Goal: Task Accomplishment & Management: Complete application form

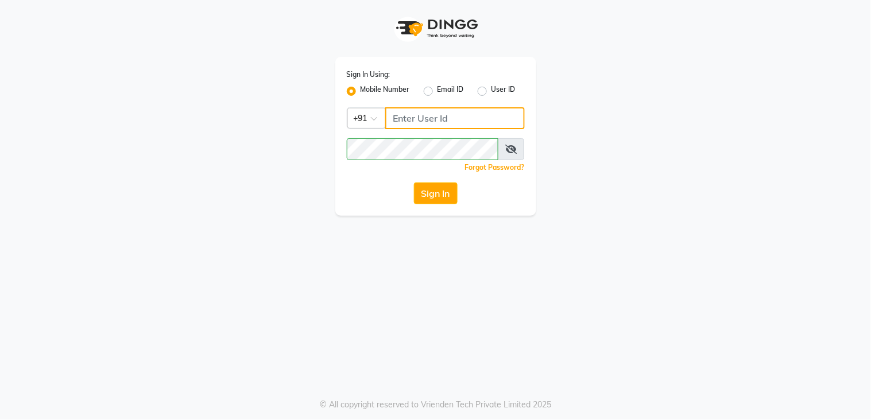
drag, startPoint x: 471, startPoint y: 107, endPoint x: 467, endPoint y: 112, distance: 6.1
click at [469, 110] on input "Username" at bounding box center [455, 118] width 140 height 22
type input "9136266936"
click at [450, 200] on button "Sign In" at bounding box center [436, 194] width 44 height 22
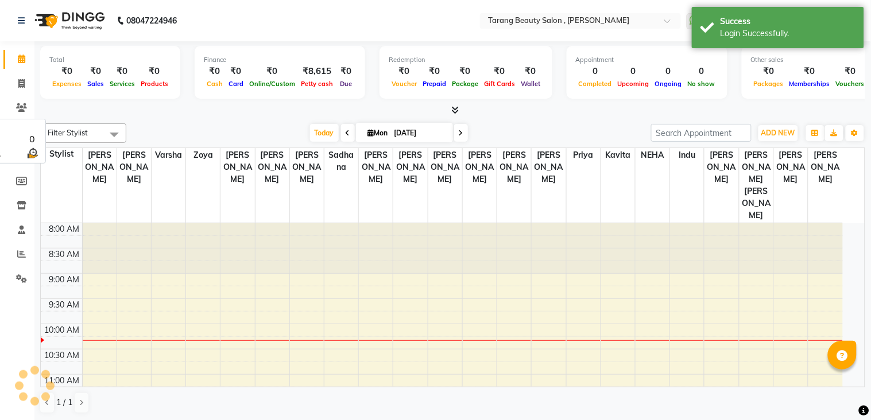
select select "en"
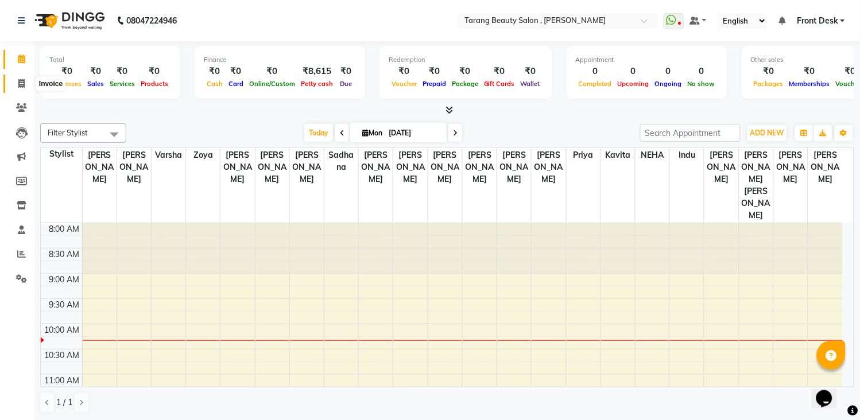
click at [20, 84] on icon at bounding box center [21, 83] width 6 height 9
select select "service"
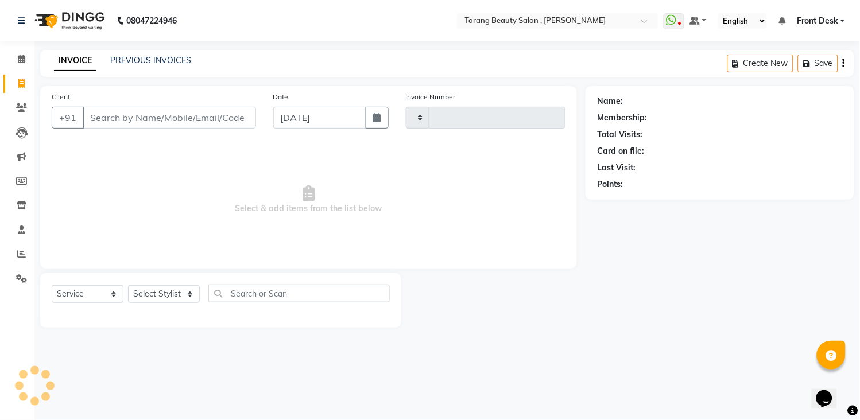
type input "3063"
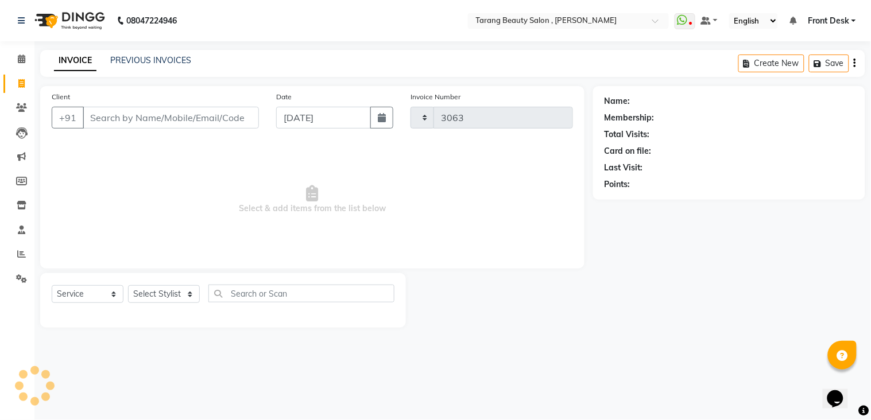
select select "5133"
click at [102, 125] on input "Client" at bounding box center [171, 118] width 176 height 22
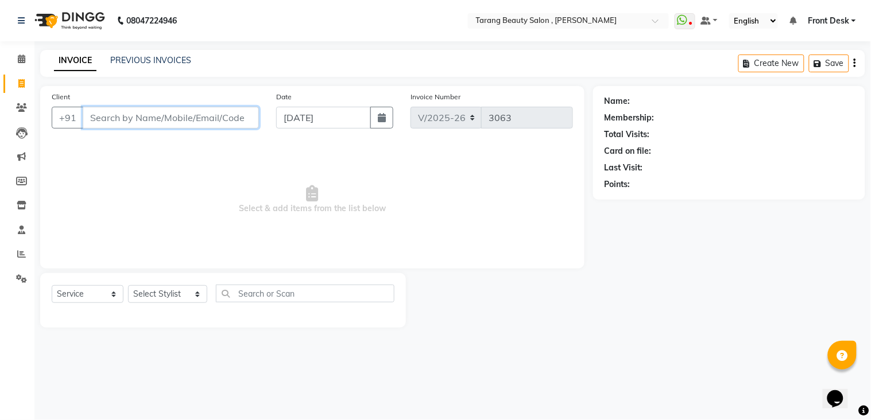
drag, startPoint x: 113, startPoint y: 110, endPoint x: 136, endPoint y: 119, distance: 25.3
click at [113, 111] on input "Client" at bounding box center [171, 118] width 176 height 22
click at [146, 121] on input "Client" at bounding box center [171, 118] width 176 height 22
click at [388, 121] on button "button" at bounding box center [381, 118] width 23 height 22
select select "9"
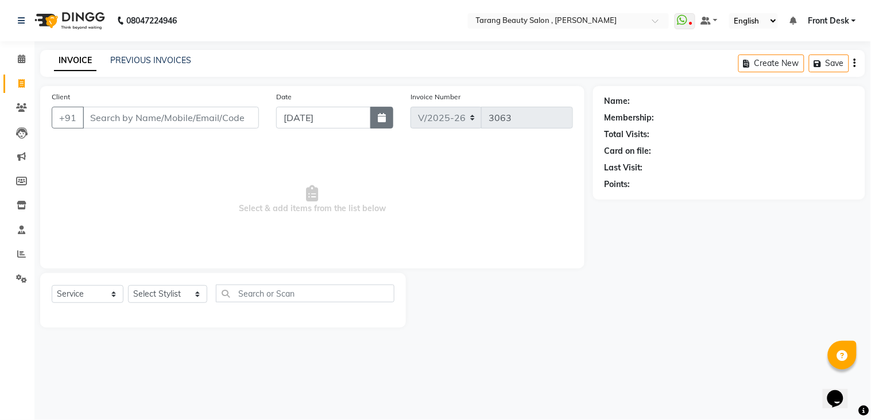
select select "2025"
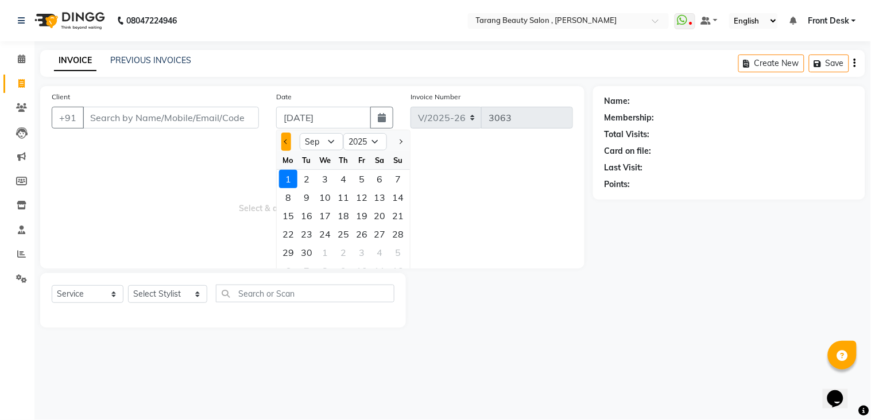
click at [283, 142] on button "Previous month" at bounding box center [286, 142] width 10 height 18
select select "8"
click at [397, 250] on div "31" at bounding box center [398, 252] width 18 height 18
type input "[DATE]"
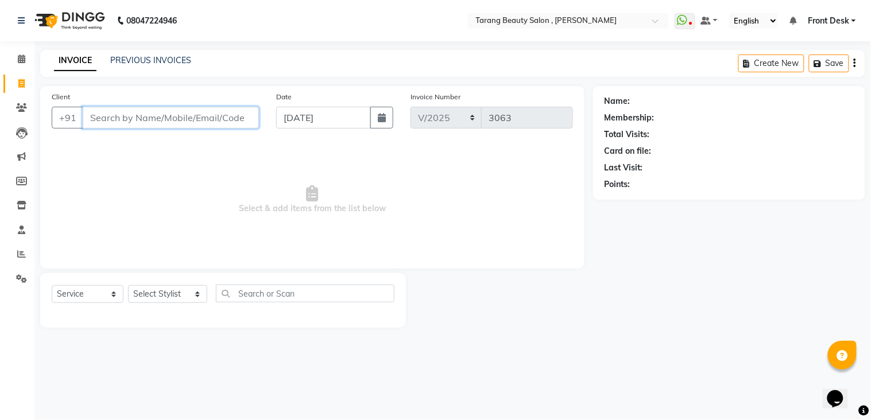
click at [145, 116] on input "Client" at bounding box center [171, 118] width 176 height 22
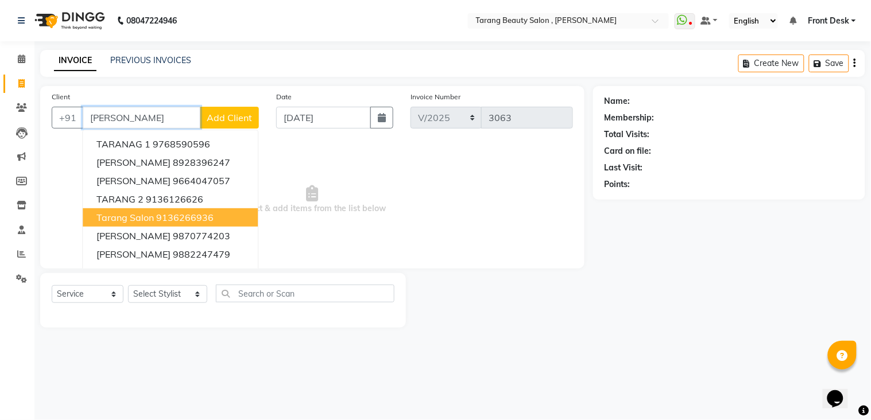
click at [156, 216] on ngb-highlight "9136266936" at bounding box center [184, 217] width 57 height 11
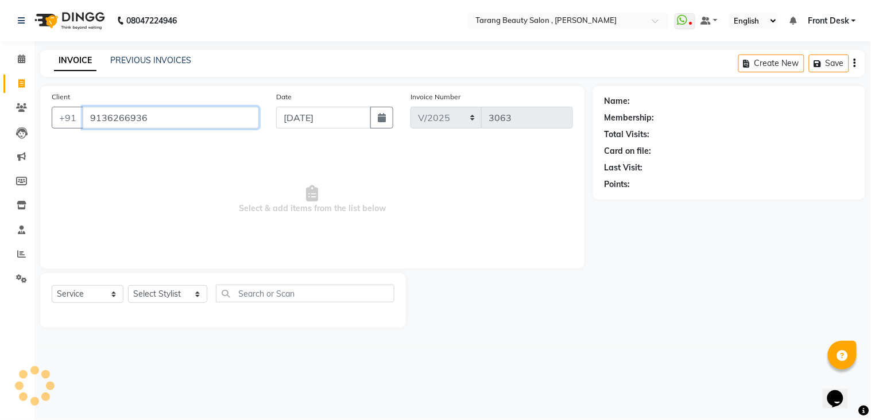
type input "9136266936"
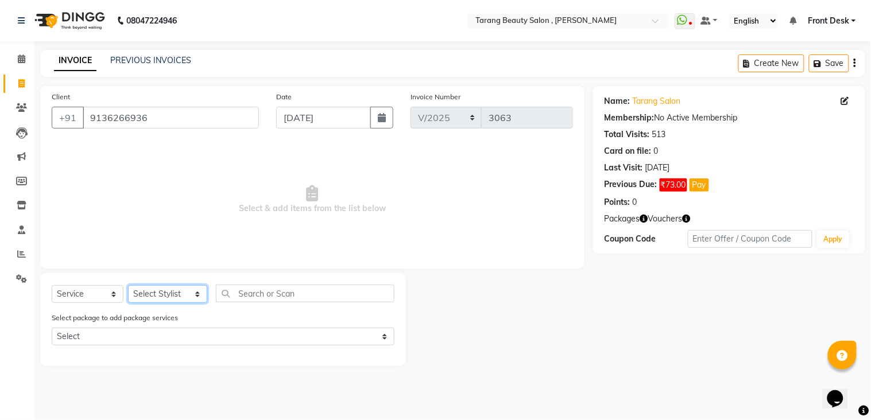
drag, startPoint x: 168, startPoint y: 295, endPoint x: 167, endPoint y: 285, distance: 9.2
click at [168, 295] on select "Select Stylist [PERSON_NAME] [PERSON_NAME] [PERSON_NAME] KHAMDARE [PERSON_NAME]…" at bounding box center [167, 294] width 79 height 18
select select "33033"
click at [128, 286] on select "Select Stylist [PERSON_NAME] [PERSON_NAME] [PERSON_NAME] KHAMDARE [PERSON_NAME]…" at bounding box center [167, 294] width 79 height 18
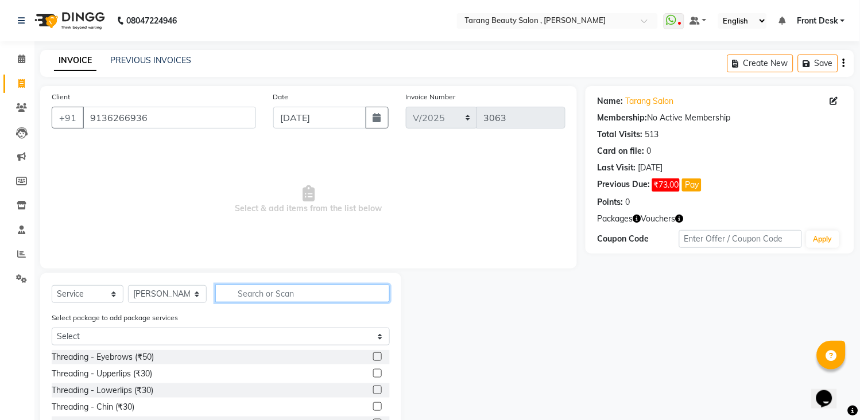
click at [296, 297] on input "text" at bounding box center [302, 294] width 175 height 18
click at [291, 299] on input "text" at bounding box center [302, 294] width 175 height 18
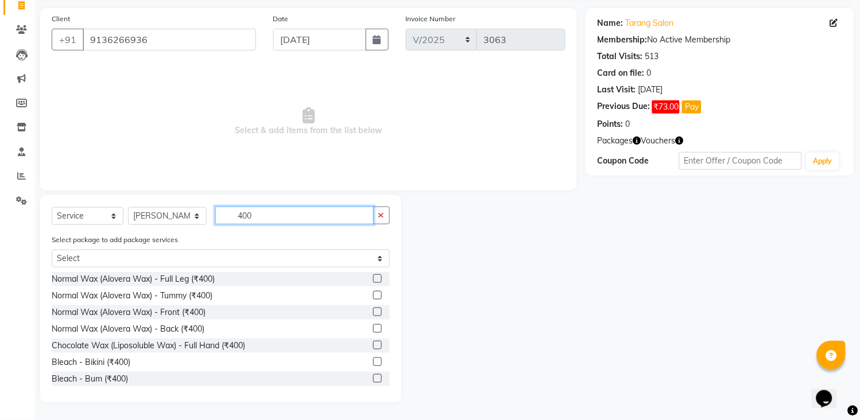
type input "400"
click at [373, 346] on label at bounding box center [377, 345] width 9 height 9
click at [373, 346] on input "checkbox" at bounding box center [376, 345] width 7 height 7
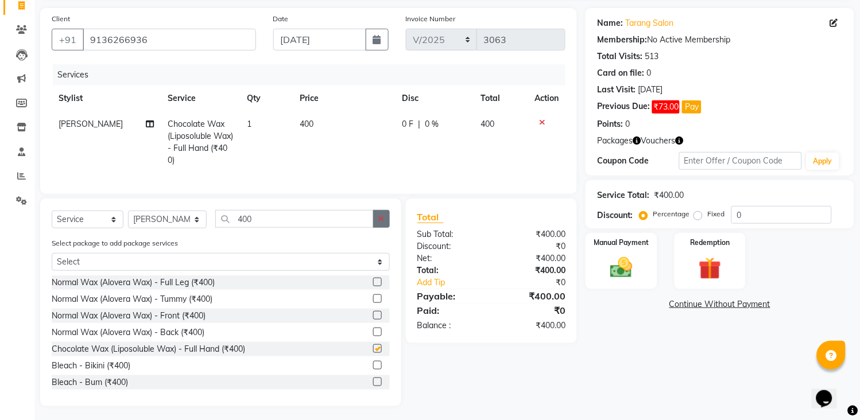
checkbox input "false"
click at [382, 215] on icon "button" at bounding box center [381, 219] width 6 height 8
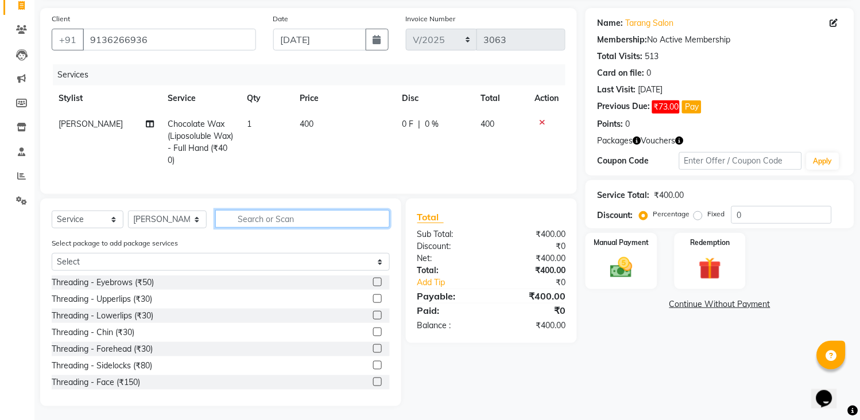
drag, startPoint x: 363, startPoint y: 217, endPoint x: 349, endPoint y: 205, distance: 19.2
click at [362, 219] on input "text" at bounding box center [302, 219] width 175 height 18
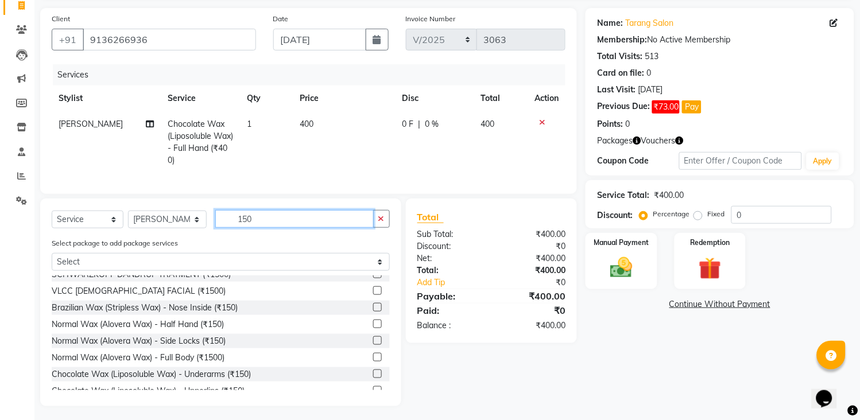
scroll to position [64, 0]
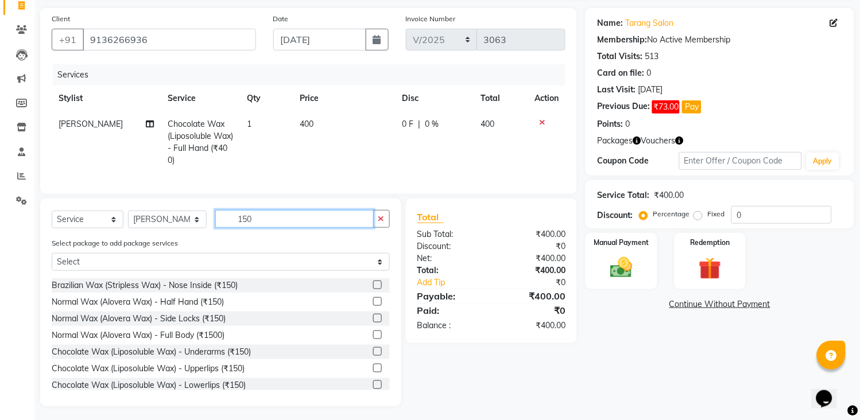
type input "150"
click at [373, 349] on label at bounding box center [377, 351] width 9 height 9
click at [373, 349] on input "checkbox" at bounding box center [376, 352] width 7 height 7
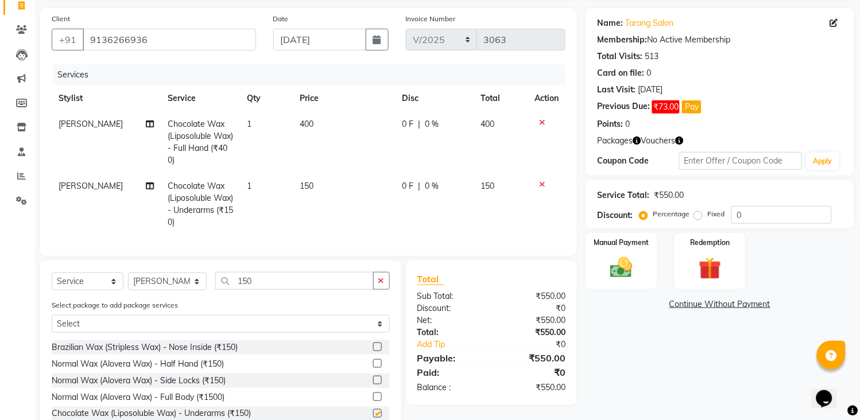
checkbox input "false"
drag, startPoint x: 171, startPoint y: 285, endPoint x: 171, endPoint y: 277, distance: 8.1
click at [171, 285] on select "Select Stylist [PERSON_NAME] [PERSON_NAME] [PERSON_NAME] KHAMDARE [PERSON_NAME]…" at bounding box center [167, 282] width 79 height 18
select select "47114"
click at [128, 273] on select "Select Stylist [PERSON_NAME] [PERSON_NAME] [PERSON_NAME] KHAMDARE [PERSON_NAME]…" at bounding box center [167, 282] width 79 height 18
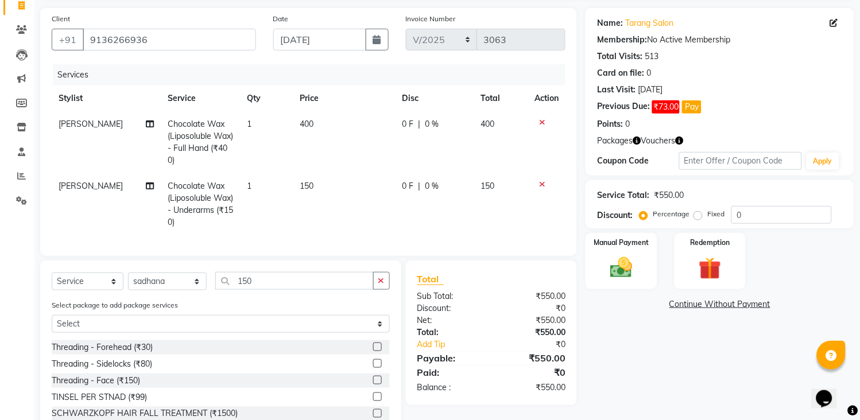
click at [375, 279] on button "button" at bounding box center [381, 281] width 17 height 18
click at [370, 280] on input "text" at bounding box center [302, 281] width 175 height 18
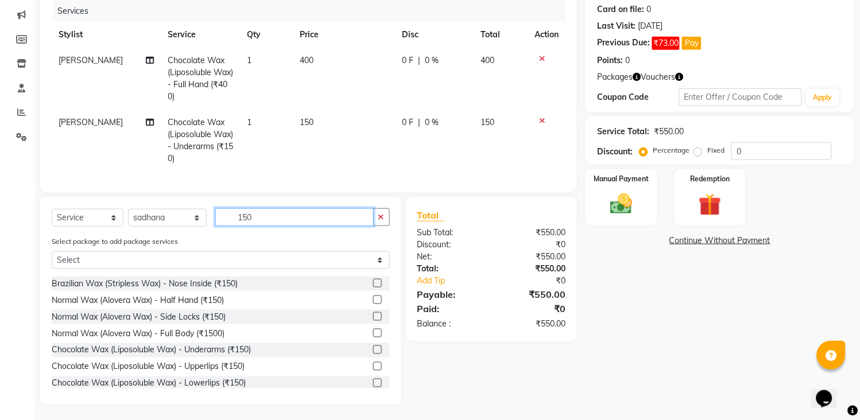
type input "150"
click at [373, 299] on label at bounding box center [377, 300] width 9 height 9
click at [373, 299] on input "checkbox" at bounding box center [376, 300] width 7 height 7
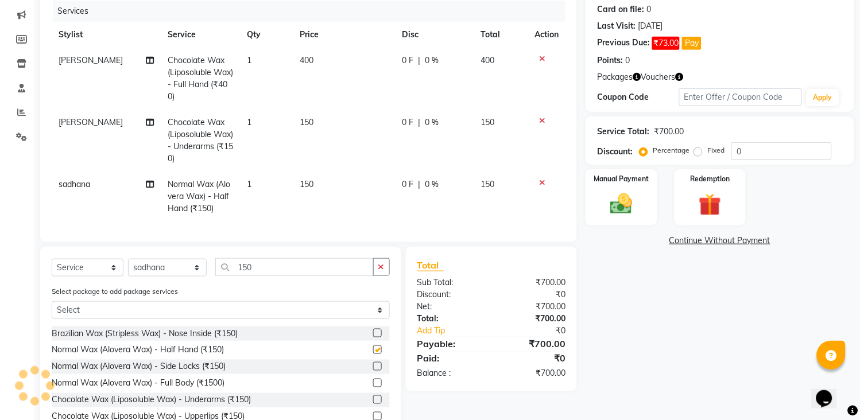
checkbox input "false"
click at [162, 270] on select "Select Stylist [PERSON_NAME] [PERSON_NAME] [PERSON_NAME] KHAMDARE [PERSON_NAME]…" at bounding box center [167, 268] width 79 height 18
select select "87523"
click at [128, 259] on select "Select Stylist [PERSON_NAME] [PERSON_NAME] [PERSON_NAME] KHAMDARE [PERSON_NAME]…" at bounding box center [167, 268] width 79 height 18
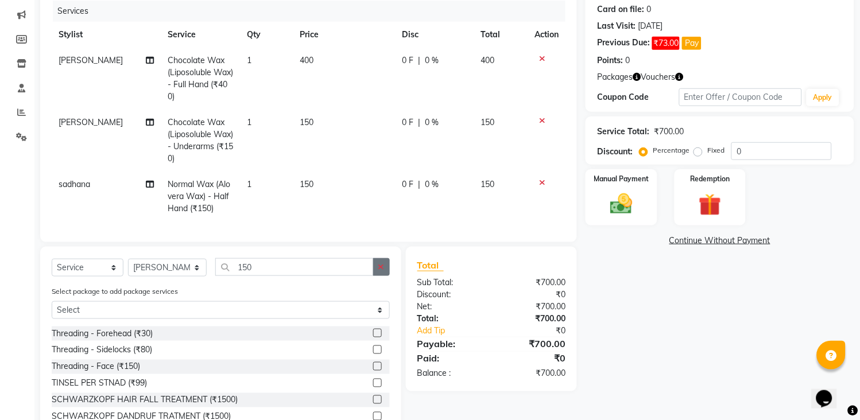
click at [385, 262] on button "button" at bounding box center [381, 267] width 17 height 18
click at [360, 265] on input "text" at bounding box center [302, 267] width 175 height 18
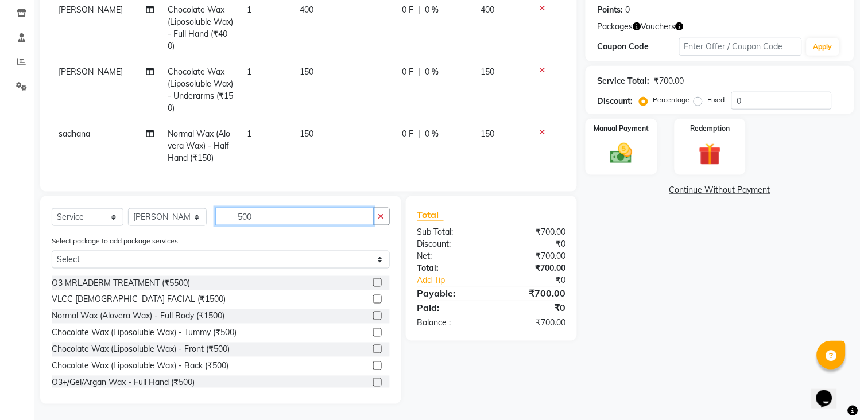
type input "500"
click at [373, 378] on label at bounding box center [377, 382] width 9 height 9
click at [373, 380] on input "checkbox" at bounding box center [376, 383] width 7 height 7
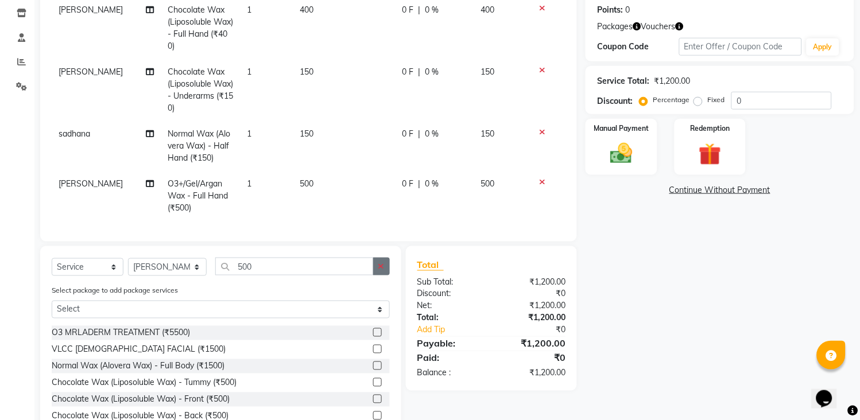
checkbox input "false"
click at [383, 262] on icon "button" at bounding box center [381, 266] width 6 height 8
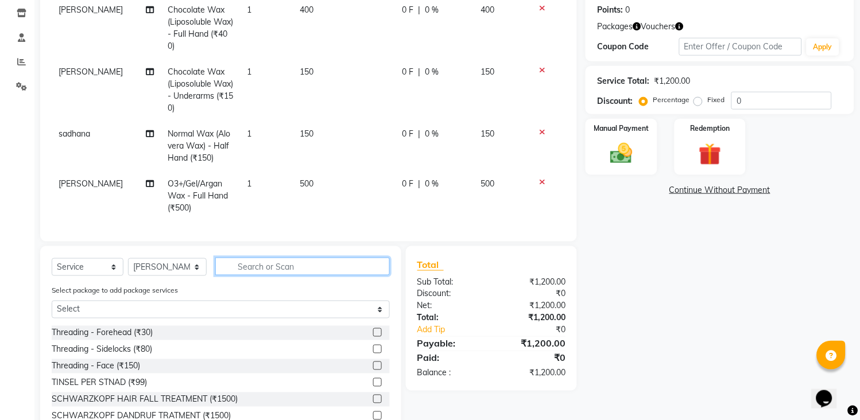
scroll to position [346, 0]
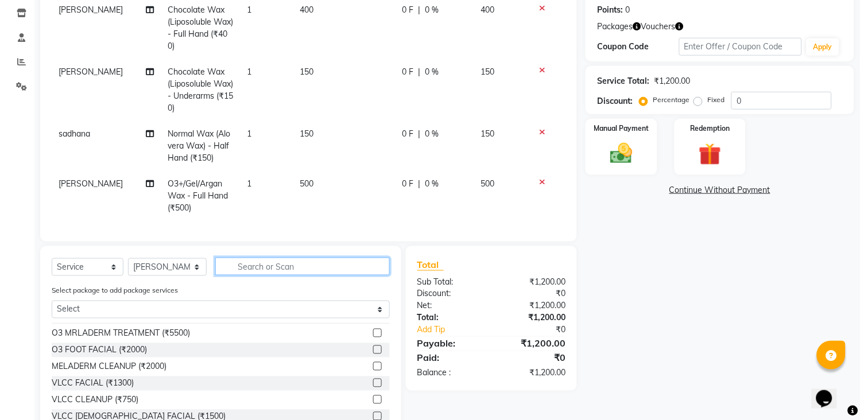
click at [358, 270] on input "text" at bounding box center [302, 267] width 175 height 18
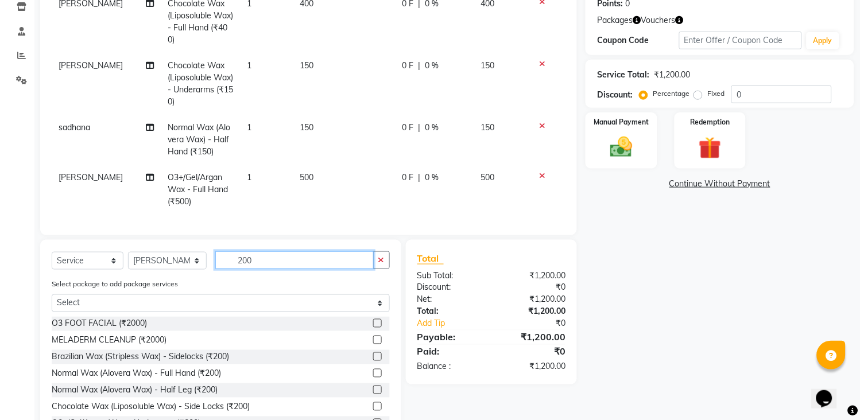
scroll to position [242, 0]
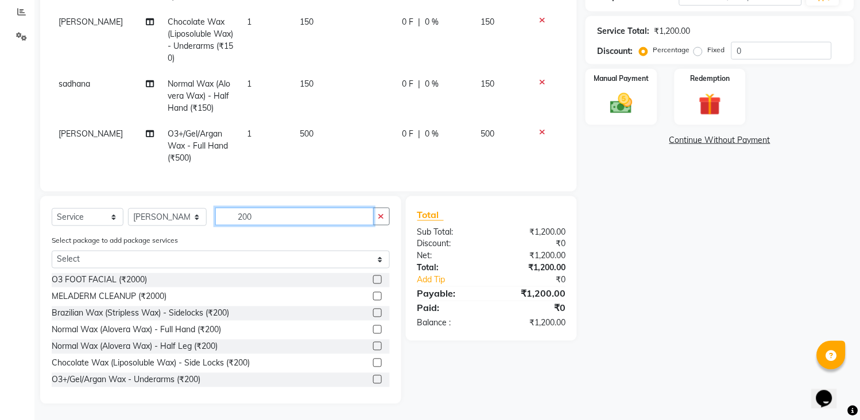
type input "200"
click at [373, 376] on label at bounding box center [377, 380] width 9 height 9
click at [373, 377] on input "checkbox" at bounding box center [376, 380] width 7 height 7
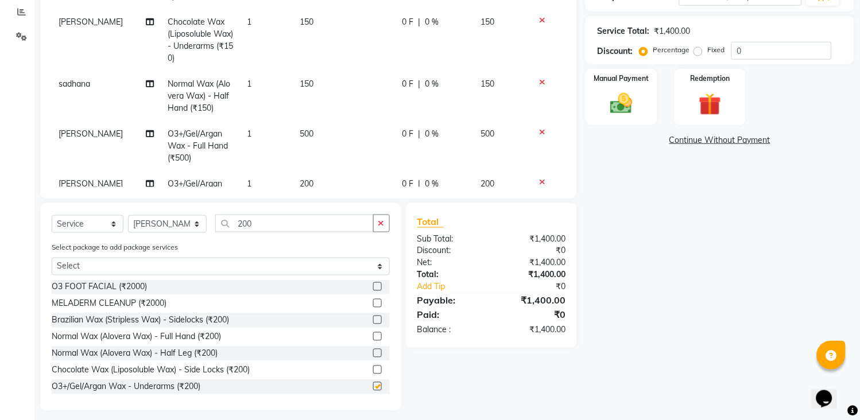
checkbox input "false"
click at [376, 227] on button "button" at bounding box center [381, 224] width 17 height 18
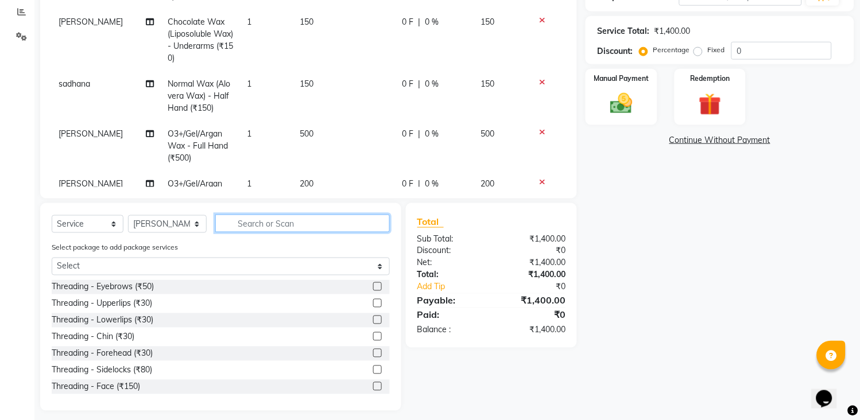
click at [362, 228] on input "text" at bounding box center [302, 224] width 175 height 18
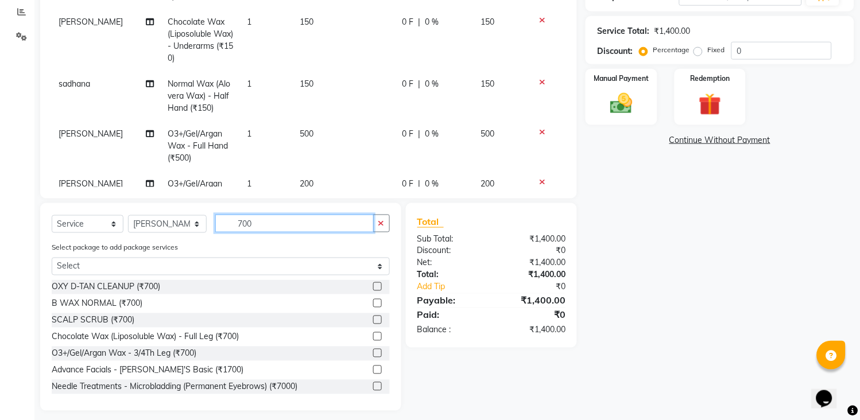
click at [277, 218] on input "700" at bounding box center [294, 224] width 158 height 18
type input "7"
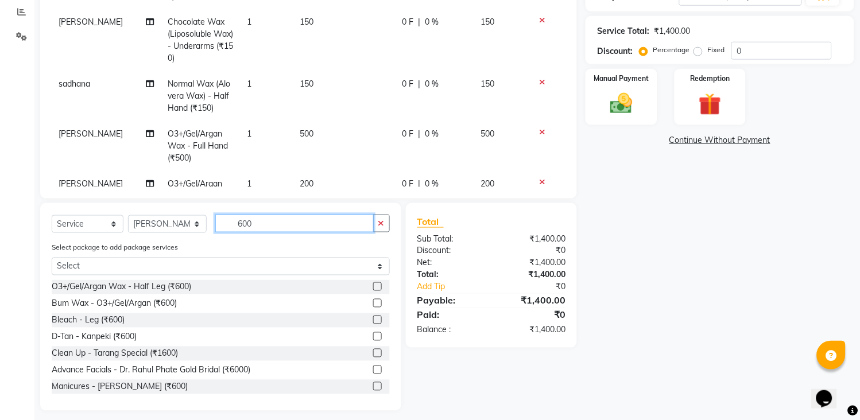
type input "600"
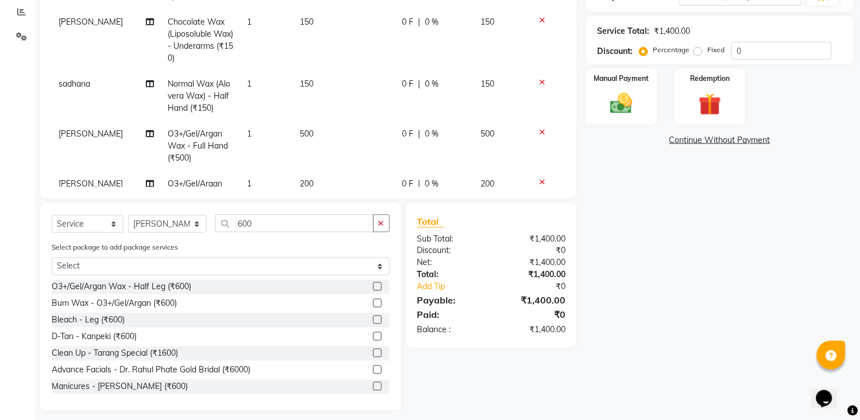
click at [373, 286] on label at bounding box center [377, 287] width 9 height 9
click at [373, 286] on input "checkbox" at bounding box center [376, 287] width 7 height 7
checkbox input "false"
click at [152, 217] on select "Select Stylist [PERSON_NAME] [PERSON_NAME] [PERSON_NAME] KHAMDARE [PERSON_NAME]…" at bounding box center [167, 224] width 79 height 18
select select "45699"
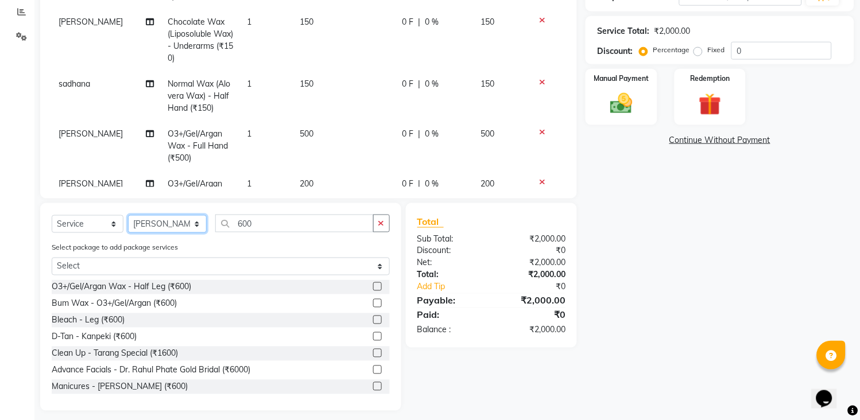
click at [128, 216] on select "Select Stylist [PERSON_NAME] [PERSON_NAME] [PERSON_NAME] KHAMDARE [PERSON_NAME]…" at bounding box center [167, 224] width 79 height 18
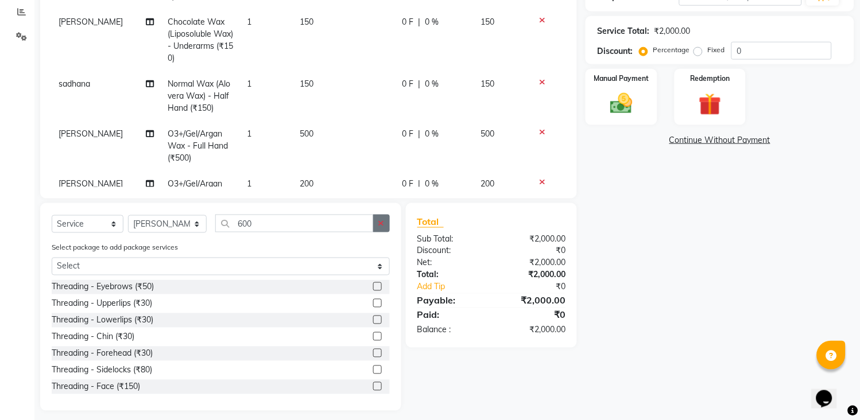
click at [382, 221] on icon "button" at bounding box center [381, 223] width 6 height 8
click at [376, 225] on input "text" at bounding box center [302, 224] width 175 height 18
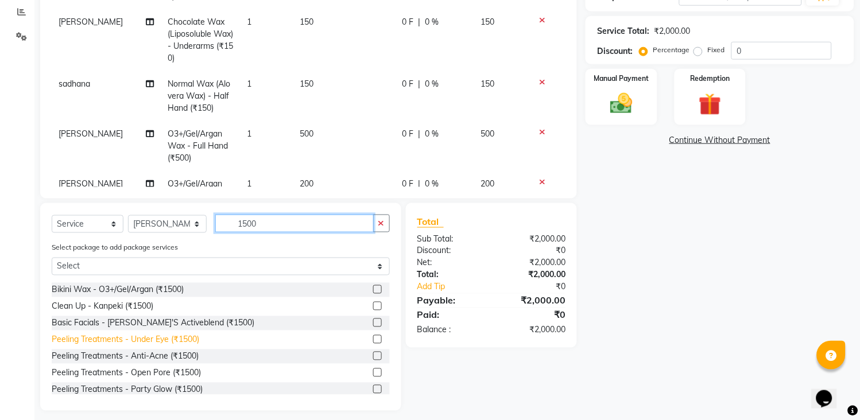
scroll to position [0, 0]
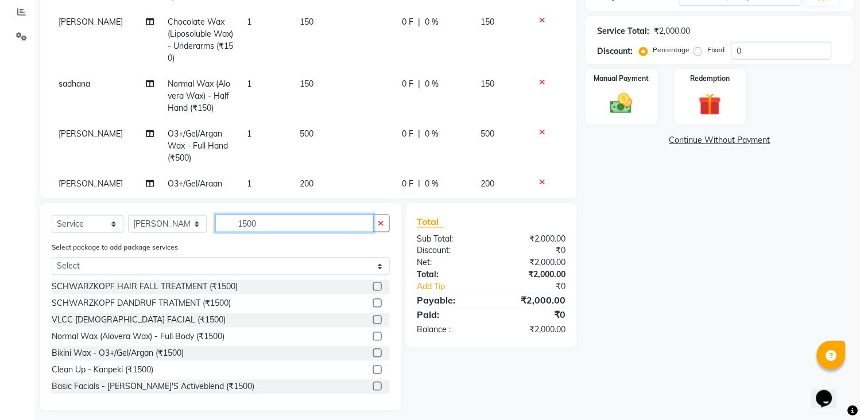
type input "1500"
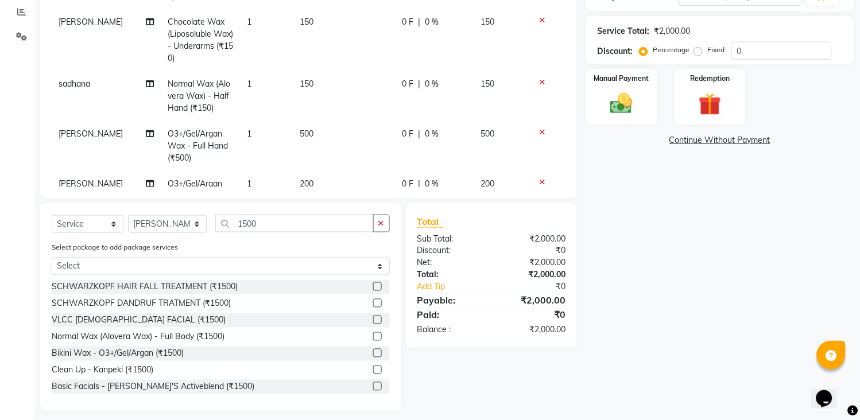
click at [373, 369] on label at bounding box center [377, 370] width 9 height 9
click at [373, 369] on input "checkbox" at bounding box center [376, 370] width 7 height 7
checkbox input "false"
click at [380, 225] on icon "button" at bounding box center [381, 223] width 6 height 8
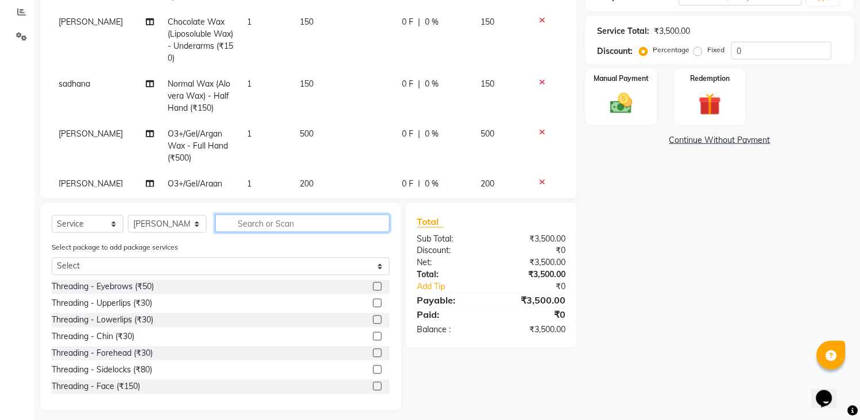
click at [363, 224] on input "text" at bounding box center [302, 224] width 175 height 18
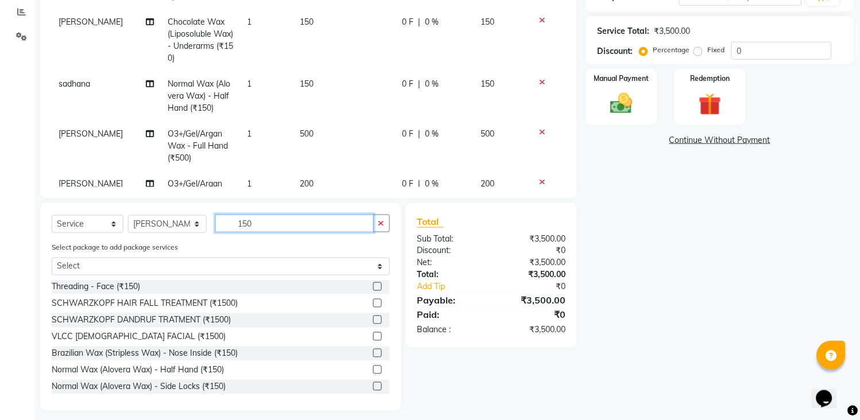
type input "150"
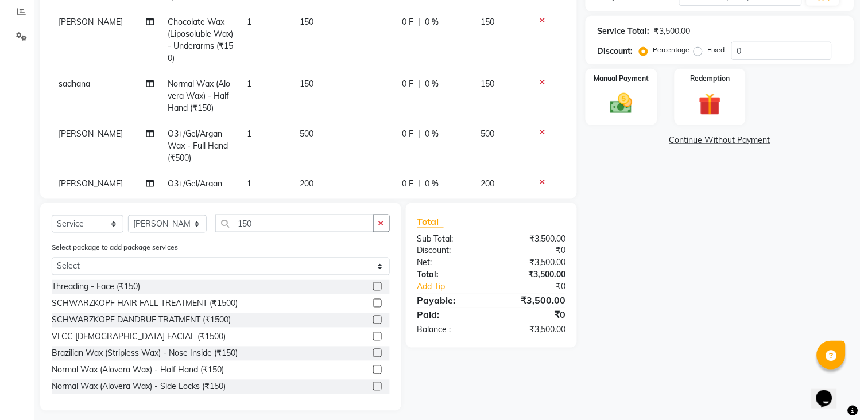
click at [373, 283] on label at bounding box center [377, 287] width 9 height 9
click at [373, 284] on input "checkbox" at bounding box center [376, 287] width 7 height 7
checkbox input "false"
click at [377, 226] on button "button" at bounding box center [381, 224] width 17 height 18
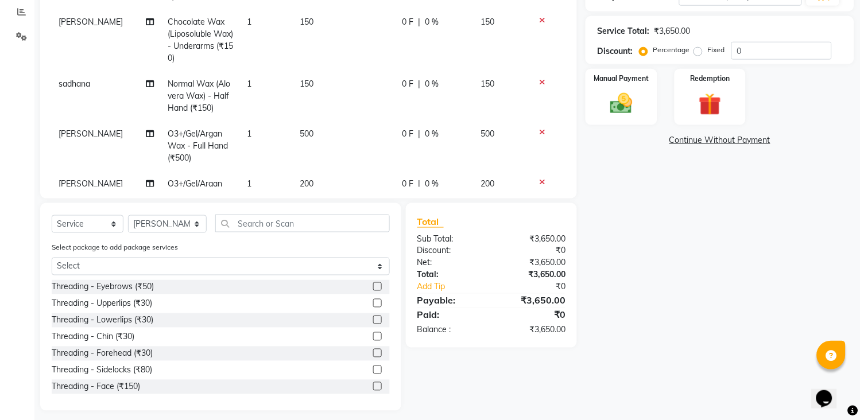
click at [373, 284] on label at bounding box center [377, 287] width 9 height 9
click at [373, 284] on input "checkbox" at bounding box center [376, 287] width 7 height 7
checkbox input "false"
click at [176, 224] on select "Select Stylist [PERSON_NAME] [PERSON_NAME] [PERSON_NAME] KHAMDARE [PERSON_NAME]…" at bounding box center [167, 224] width 79 height 18
select select "47114"
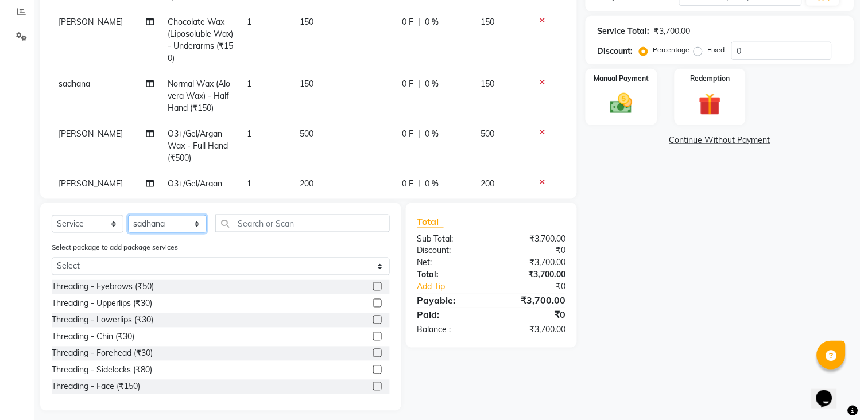
click at [128, 216] on select "Select Stylist [PERSON_NAME] [PERSON_NAME] [PERSON_NAME] KHAMDARE [PERSON_NAME]…" at bounding box center [167, 224] width 79 height 18
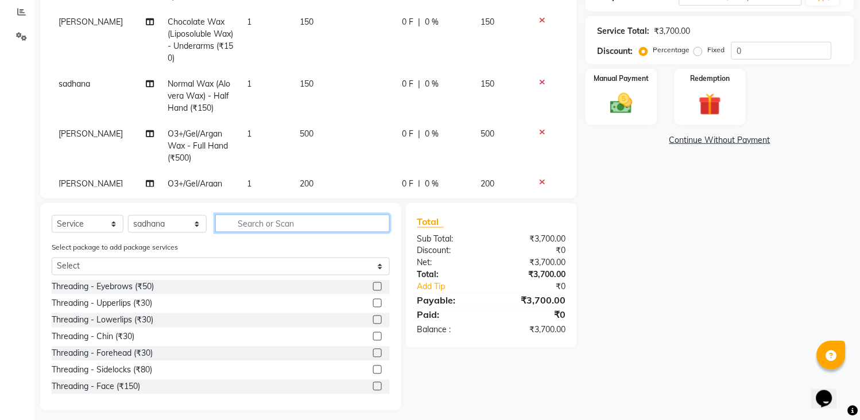
click at [284, 225] on input "text" at bounding box center [302, 224] width 175 height 18
click at [373, 283] on label at bounding box center [377, 287] width 9 height 9
click at [373, 284] on input "checkbox" at bounding box center [376, 287] width 7 height 7
checkbox input "false"
click at [366, 225] on input "text" at bounding box center [302, 224] width 175 height 18
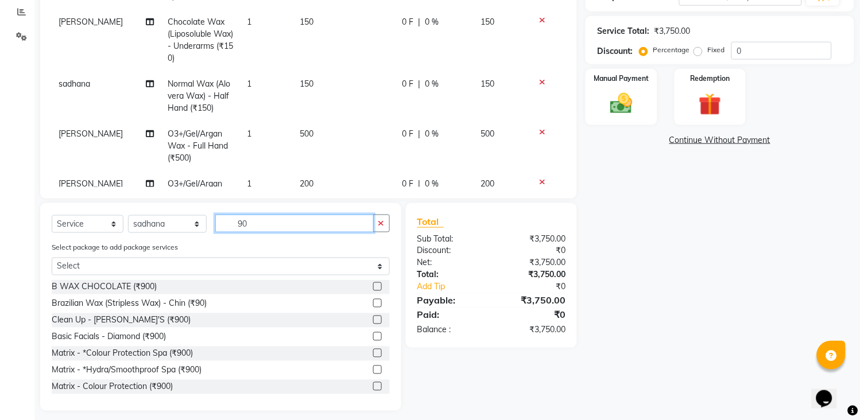
type input "90"
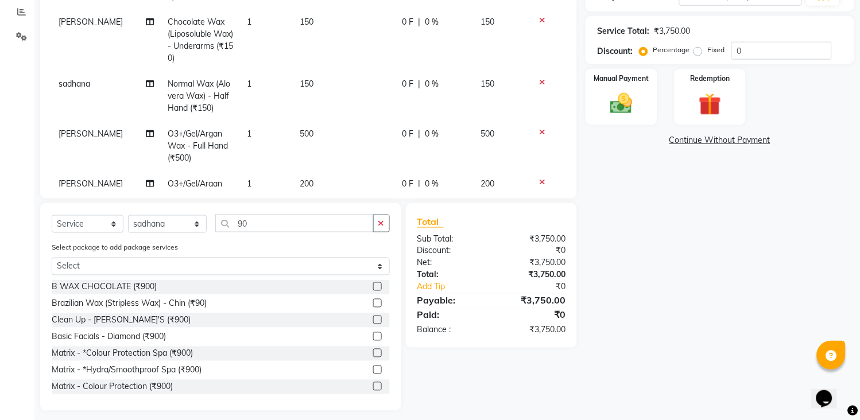
click at [373, 301] on label at bounding box center [377, 303] width 9 height 9
click at [373, 301] on input "checkbox" at bounding box center [376, 303] width 7 height 7
checkbox input "false"
click at [383, 222] on icon "button" at bounding box center [381, 223] width 6 height 8
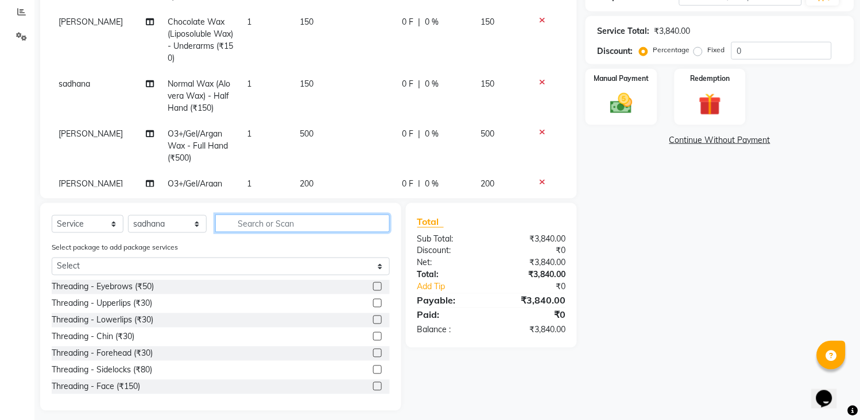
click at [356, 222] on input "text" at bounding box center [302, 224] width 175 height 18
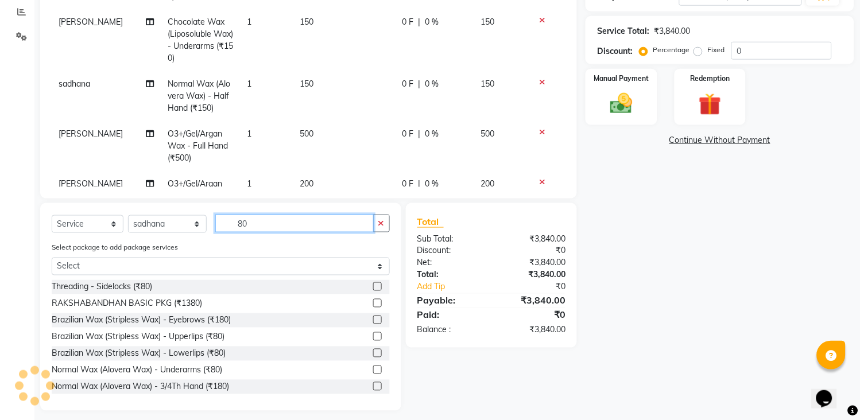
type input "80"
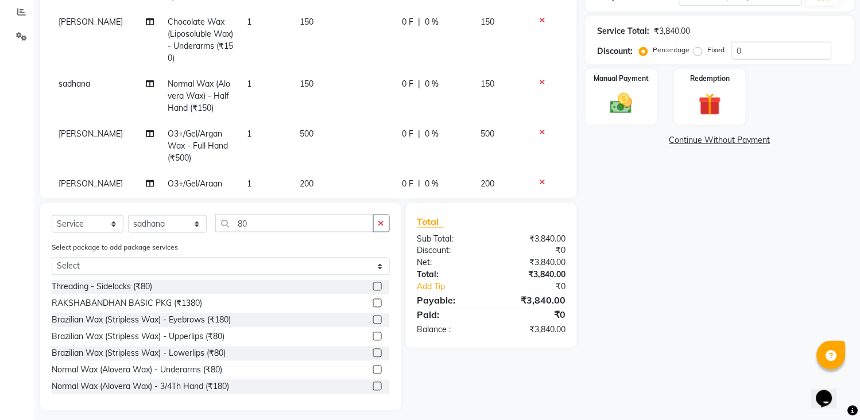
click at [373, 336] on label at bounding box center [377, 336] width 9 height 9
click at [373, 336] on input "checkbox" at bounding box center [376, 337] width 7 height 7
checkbox input "false"
click at [382, 222] on icon "button" at bounding box center [381, 223] width 6 height 8
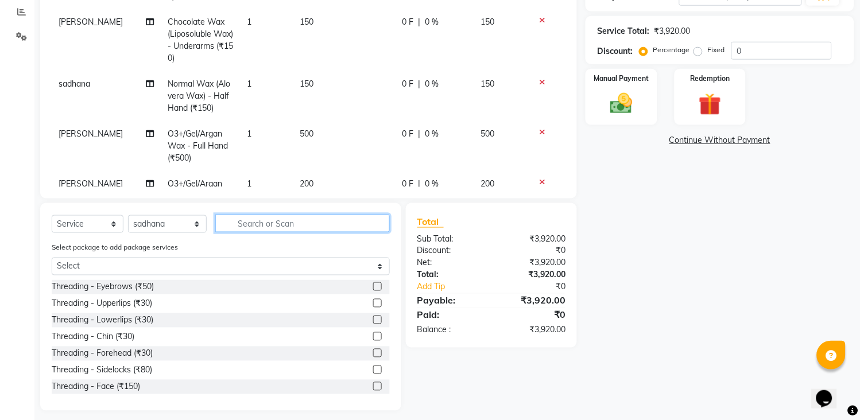
click at [369, 224] on input "text" at bounding box center [302, 224] width 175 height 18
type input "550"
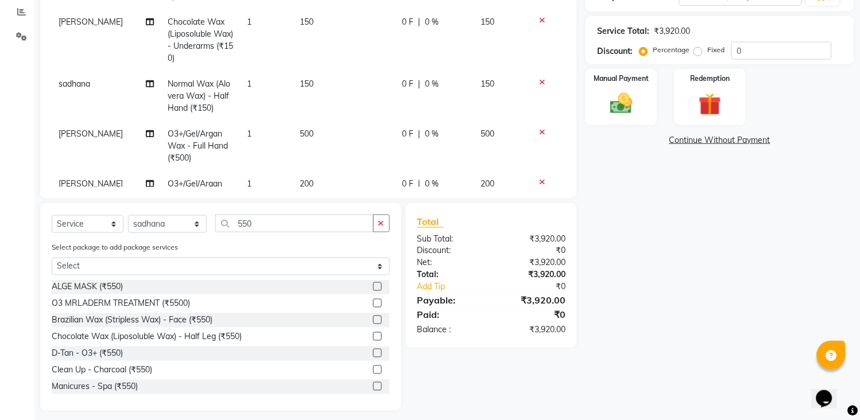
click at [373, 320] on label at bounding box center [377, 320] width 9 height 9
click at [373, 320] on input "checkbox" at bounding box center [376, 320] width 7 height 7
checkbox input "false"
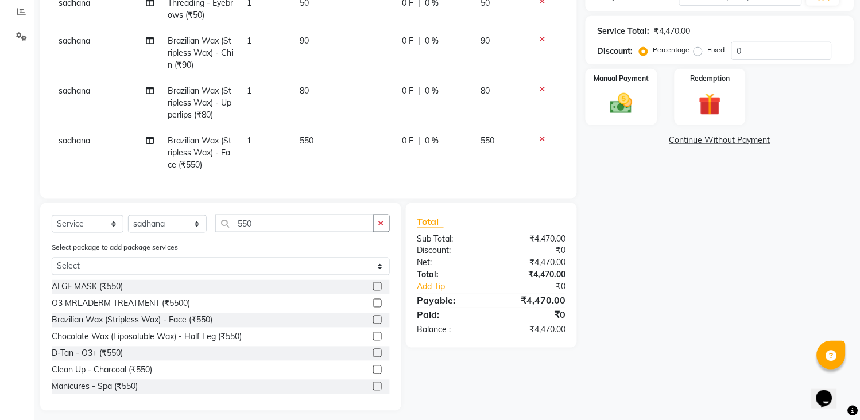
click at [342, 132] on td "550" at bounding box center [344, 153] width 102 height 50
select select "47114"
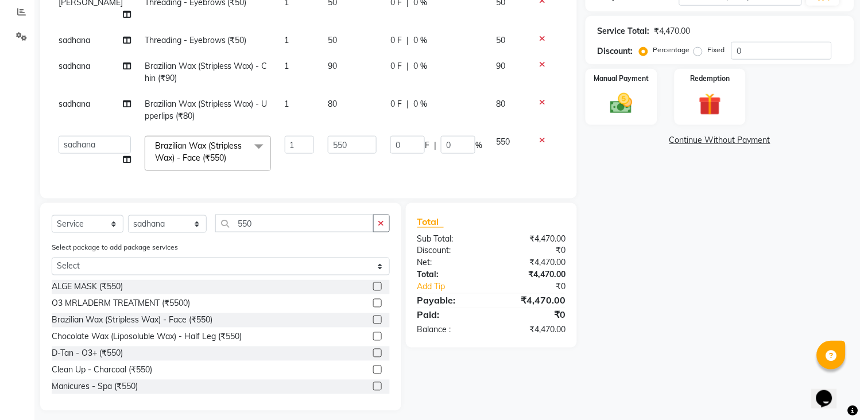
scroll to position [271, 0]
click at [342, 136] on input "550" at bounding box center [352, 145] width 49 height 18
type input "5"
type input "700"
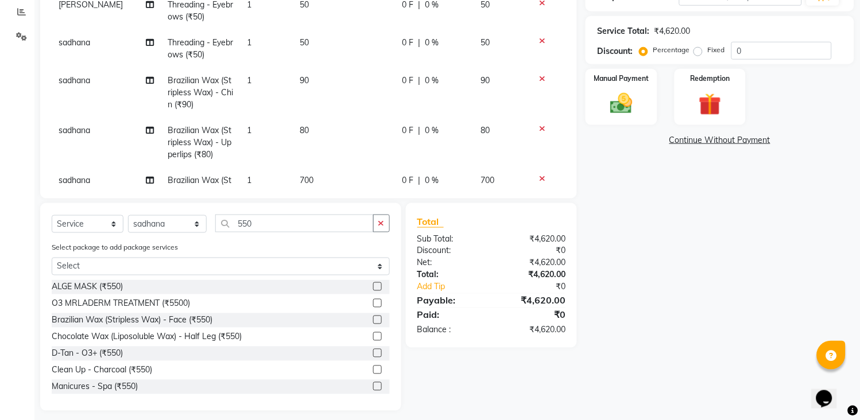
click at [381, 219] on button "button" at bounding box center [381, 224] width 17 height 18
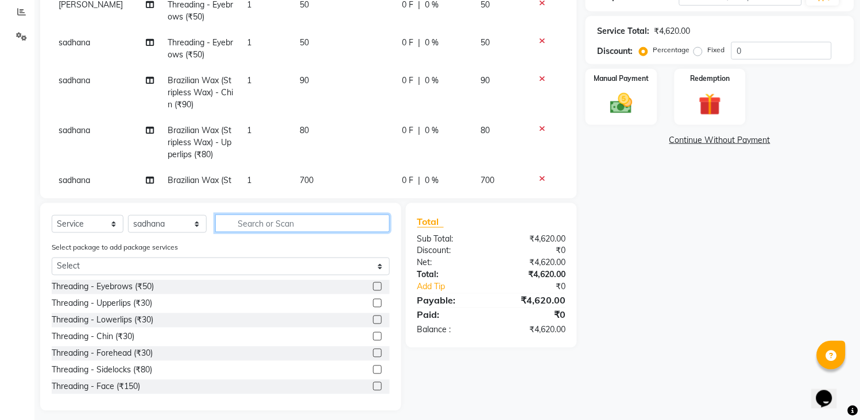
drag, startPoint x: 358, startPoint y: 220, endPoint x: 351, endPoint y: 223, distance: 7.3
click at [357, 220] on input "text" at bounding box center [302, 224] width 175 height 18
click at [375, 222] on input "text" at bounding box center [302, 224] width 175 height 18
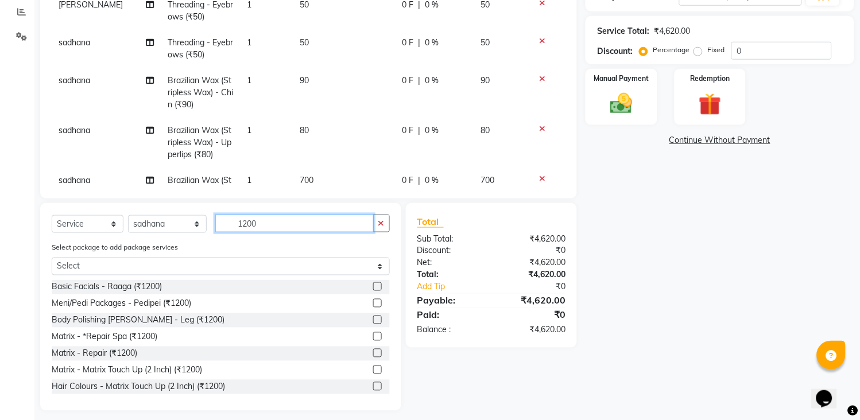
type input "1200"
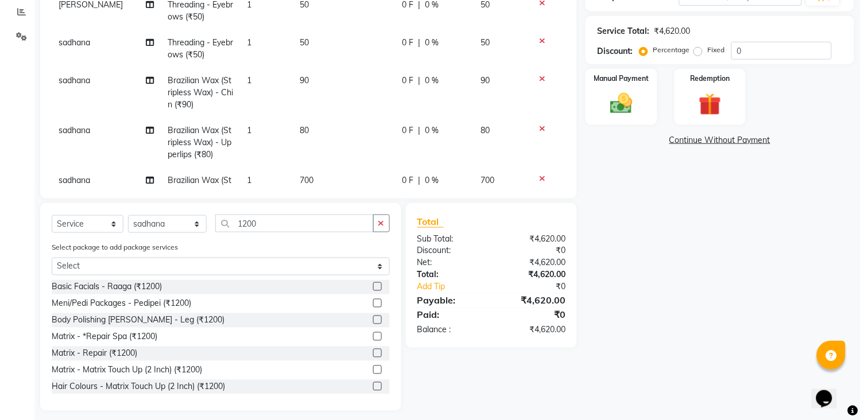
click at [373, 370] on label at bounding box center [377, 370] width 9 height 9
click at [373, 370] on input "checkbox" at bounding box center [376, 370] width 7 height 7
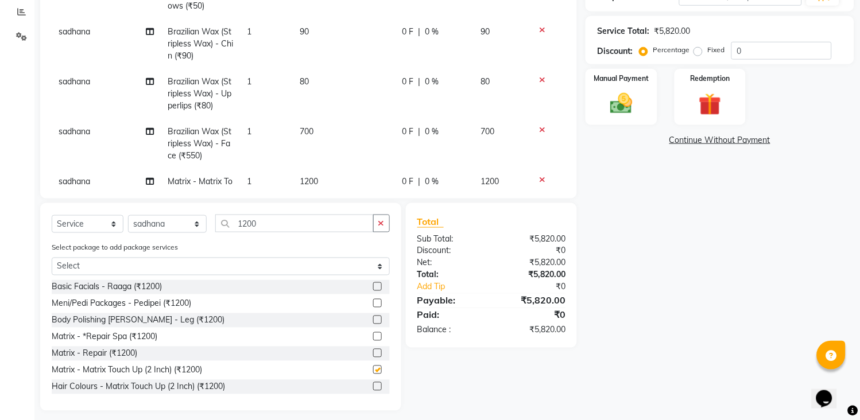
checkbox input "false"
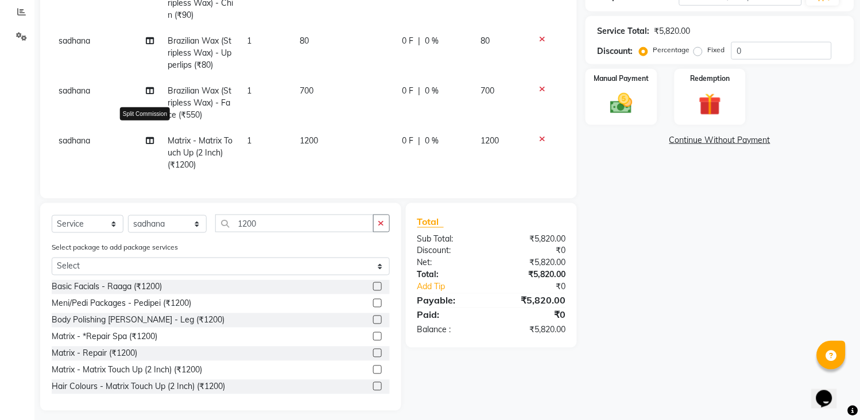
scroll to position [455, 0]
click at [146, 137] on icon at bounding box center [150, 141] width 8 height 8
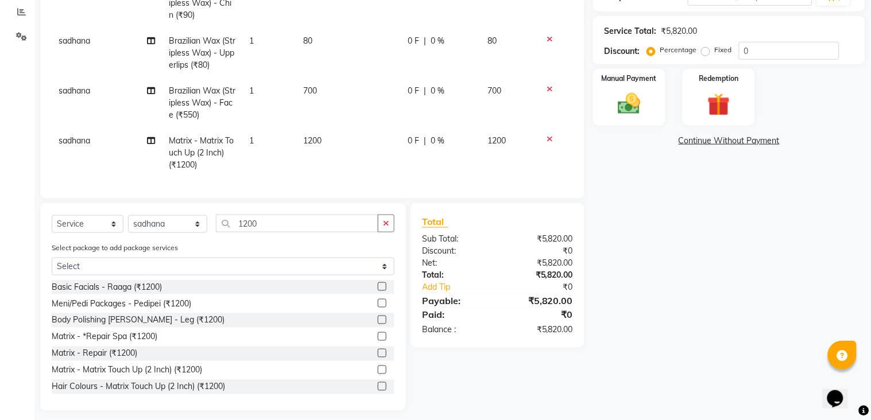
select select "47114"
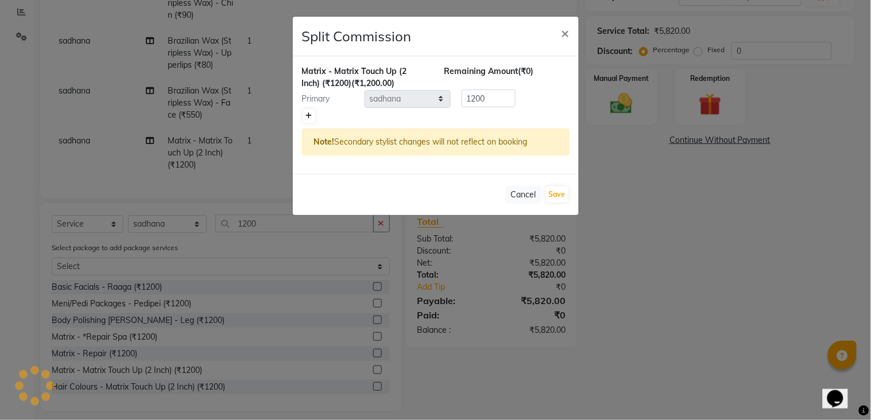
click at [308, 118] on icon at bounding box center [309, 116] width 6 height 7
type input "600"
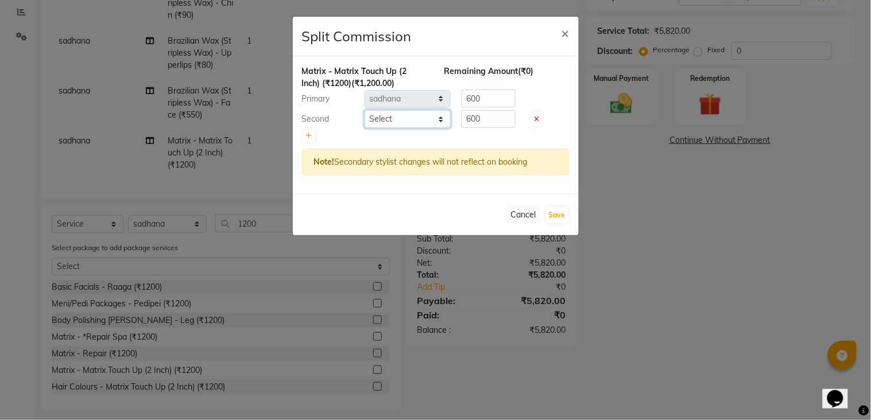
click at [382, 117] on select "Select [PERSON_NAME] [PERSON_NAME] [PERSON_NAME] KHAMDARE [PERSON_NAME] [PERSON…" at bounding box center [408, 119] width 86 height 18
select select "33033"
click at [365, 110] on select "Select [PERSON_NAME] [PERSON_NAME] [PERSON_NAME] KHAMDARE [PERSON_NAME] [PERSON…" at bounding box center [408, 119] width 86 height 18
click at [559, 219] on button "Save" at bounding box center [557, 215] width 22 height 16
select select "Select"
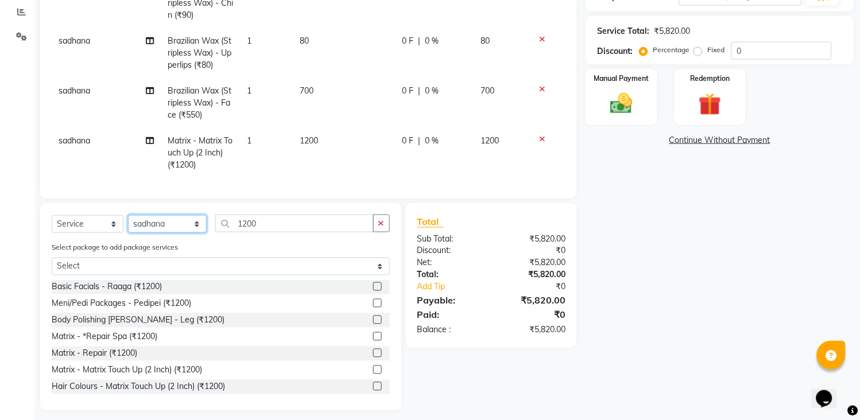
drag, startPoint x: 172, startPoint y: 226, endPoint x: 173, endPoint y: 215, distance: 10.4
click at [172, 226] on select "Select Stylist [PERSON_NAME] [PERSON_NAME] [PERSON_NAME] KHAMDARE [PERSON_NAME]…" at bounding box center [167, 224] width 79 height 18
select select "87523"
click at [128, 216] on select "Select Stylist [PERSON_NAME] [PERSON_NAME] [PERSON_NAME] KHAMDARE [PERSON_NAME]…" at bounding box center [167, 224] width 79 height 18
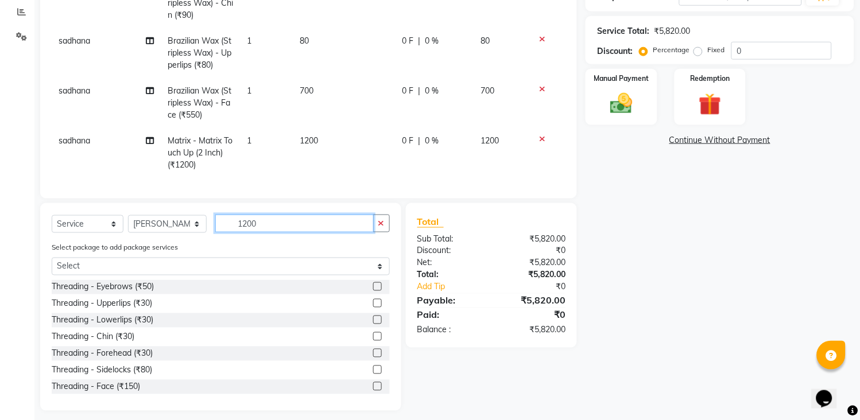
click at [372, 223] on input "1200" at bounding box center [294, 224] width 158 height 18
click at [357, 223] on input "1200" at bounding box center [294, 224] width 158 height 18
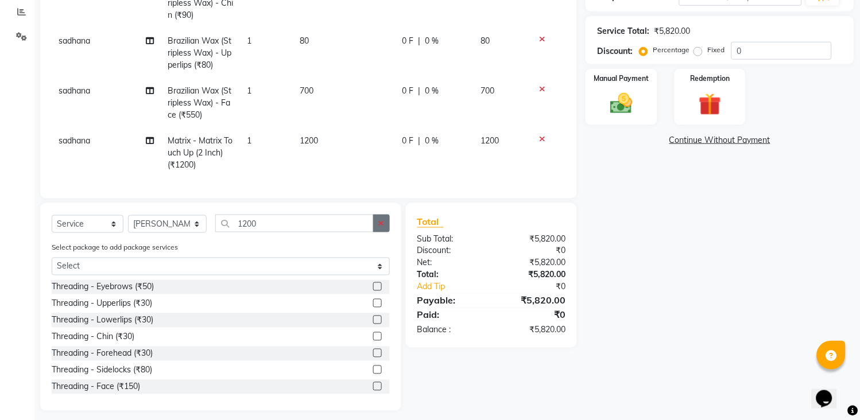
click at [388, 220] on button "button" at bounding box center [381, 224] width 17 height 18
click at [363, 220] on input "text" at bounding box center [302, 224] width 175 height 18
drag, startPoint x: 293, startPoint y: 218, endPoint x: 288, endPoint y: 222, distance: 7.0
click at [291, 220] on input "text" at bounding box center [302, 224] width 175 height 18
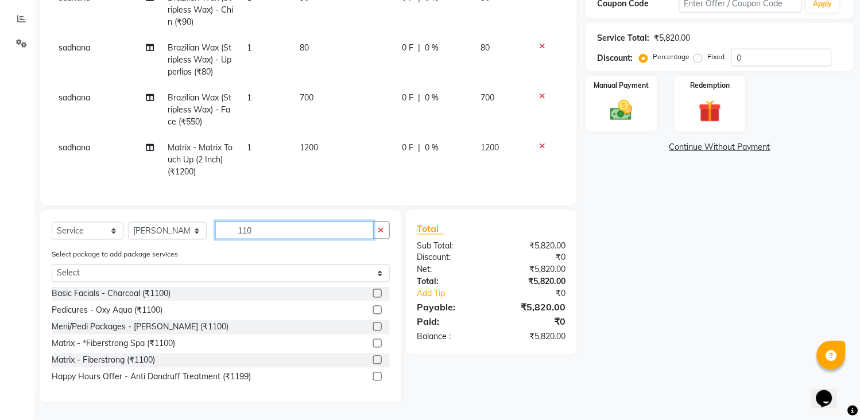
scroll to position [219, 0]
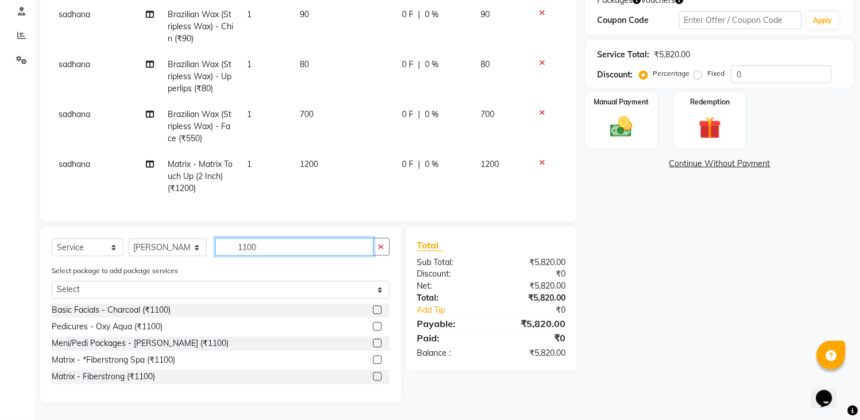
type input "1100"
click at [377, 359] on label at bounding box center [377, 360] width 9 height 9
click at [377, 359] on input "checkbox" at bounding box center [376, 360] width 7 height 7
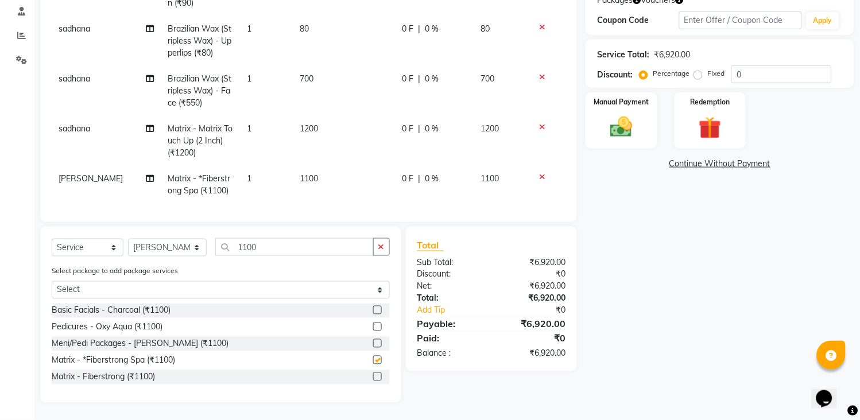
scroll to position [492, 0]
checkbox input "false"
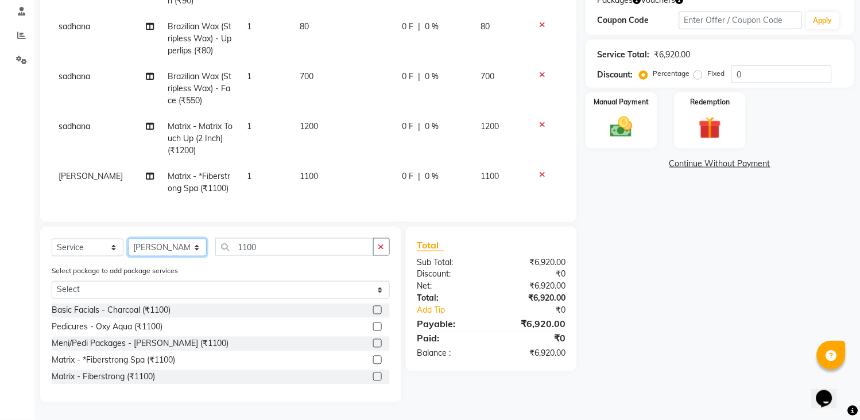
click at [164, 248] on select "Select Stylist [PERSON_NAME] [PERSON_NAME] [PERSON_NAME] KHAMDARE [PERSON_NAME]…" at bounding box center [167, 248] width 79 height 18
select select "47114"
click at [128, 239] on select "Select Stylist [PERSON_NAME] [PERSON_NAME] [PERSON_NAME] KHAMDARE [PERSON_NAME]…" at bounding box center [167, 248] width 79 height 18
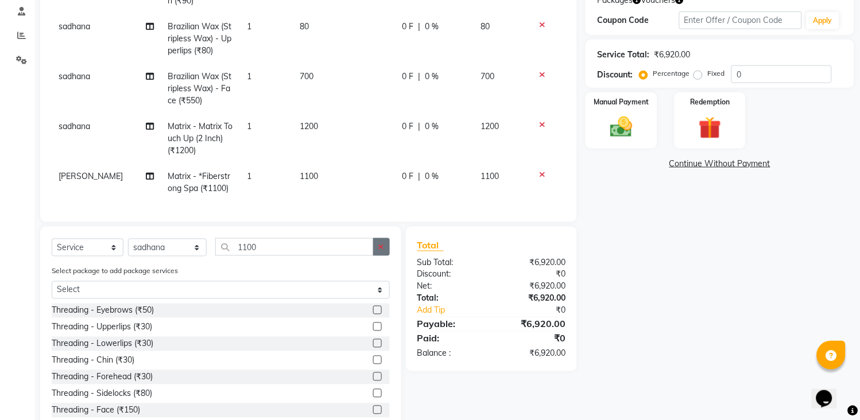
click at [382, 245] on icon "button" at bounding box center [381, 247] width 6 height 8
click at [347, 251] on input "text" at bounding box center [302, 247] width 175 height 18
click at [373, 308] on div at bounding box center [381, 311] width 17 height 14
click at [373, 309] on label at bounding box center [377, 310] width 9 height 9
click at [373, 309] on input "checkbox" at bounding box center [376, 310] width 7 height 7
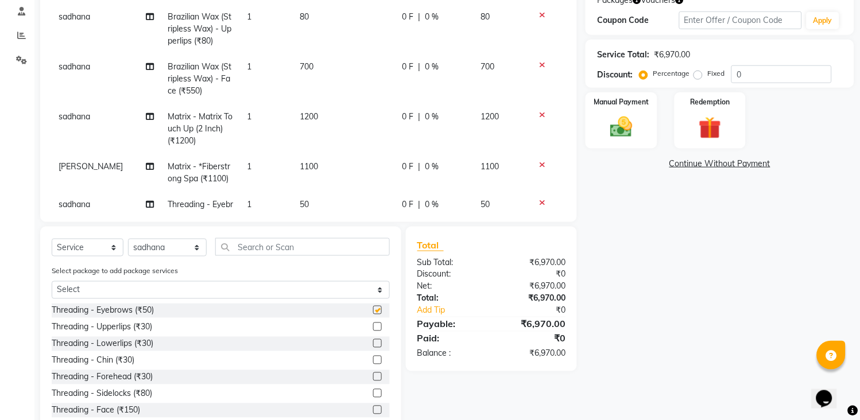
checkbox input "false"
click at [373, 329] on label at bounding box center [377, 327] width 9 height 9
click at [373, 329] on input "checkbox" at bounding box center [376, 327] width 7 height 7
checkbox input "false"
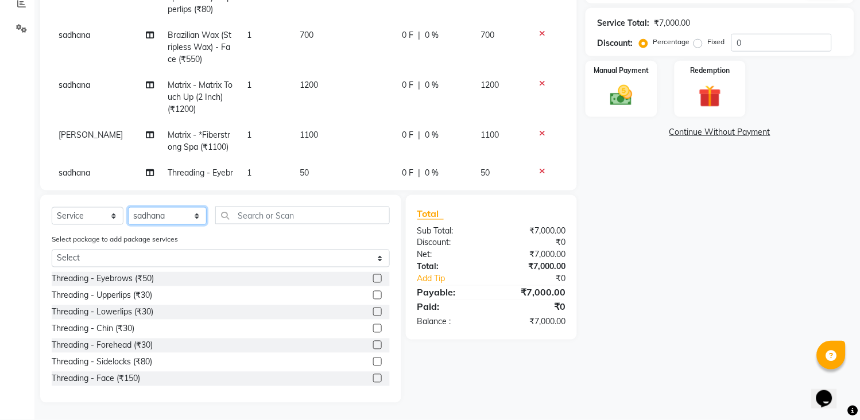
click at [183, 211] on select "Select Stylist [PERSON_NAME] [PERSON_NAME] [PERSON_NAME] KHAMDARE [PERSON_NAME]…" at bounding box center [167, 216] width 79 height 18
select select "45699"
click at [128, 207] on select "Select Stylist [PERSON_NAME] [PERSON_NAME] [PERSON_NAME] KHAMDARE [PERSON_NAME]…" at bounding box center [167, 216] width 79 height 18
click at [266, 214] on input "text" at bounding box center [302, 216] width 175 height 18
click at [150, 215] on select "Select Stylist [PERSON_NAME] [PERSON_NAME] [PERSON_NAME] KHAMDARE [PERSON_NAME]…" at bounding box center [167, 216] width 79 height 18
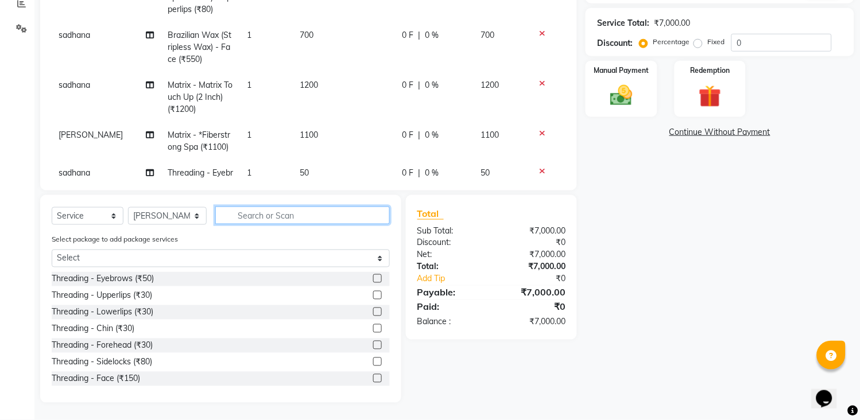
click at [260, 219] on input "text" at bounding box center [302, 216] width 175 height 18
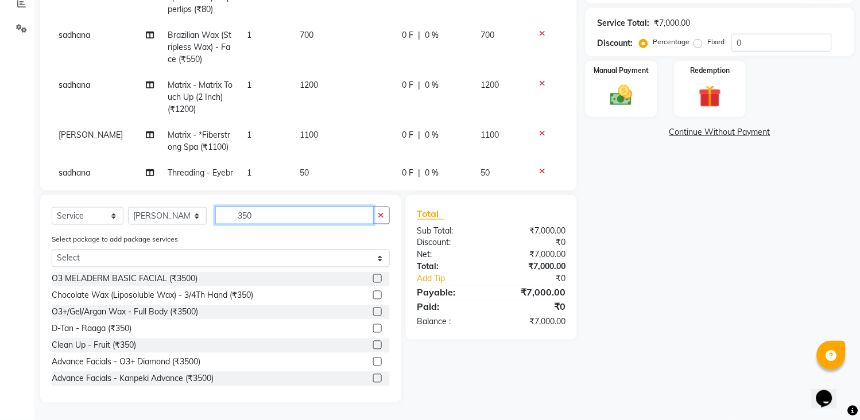
scroll to position [64, 0]
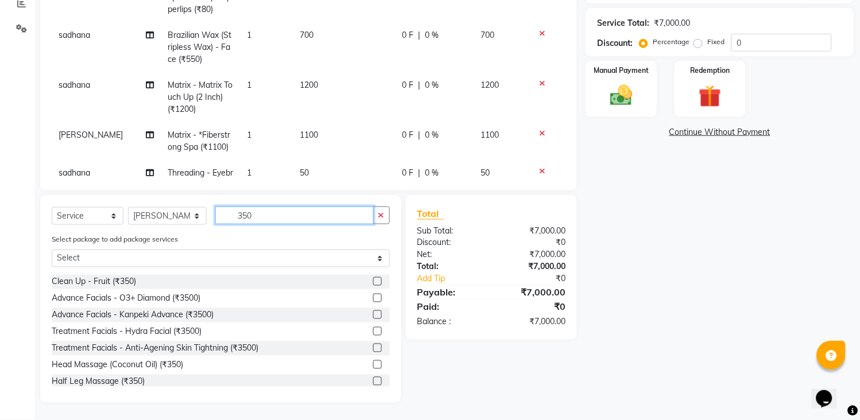
type input "350"
click at [373, 363] on label at bounding box center [377, 365] width 9 height 9
click at [373, 363] on input "checkbox" at bounding box center [376, 365] width 7 height 7
checkbox input "false"
click at [379, 216] on icon "button" at bounding box center [381, 215] width 6 height 8
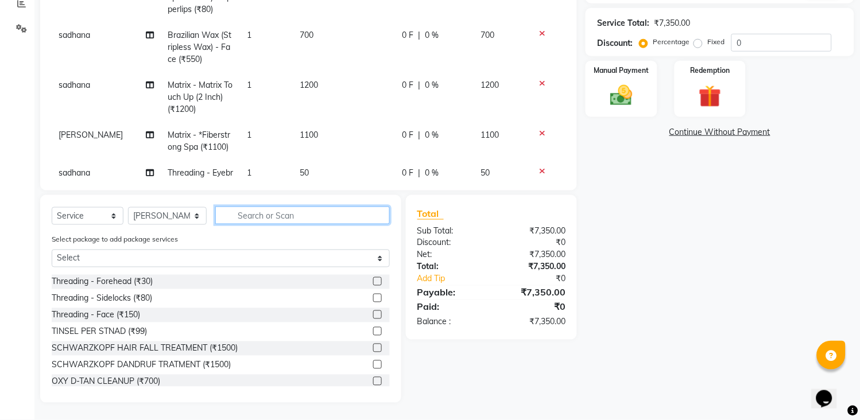
click at [355, 221] on input "text" at bounding box center [302, 216] width 175 height 18
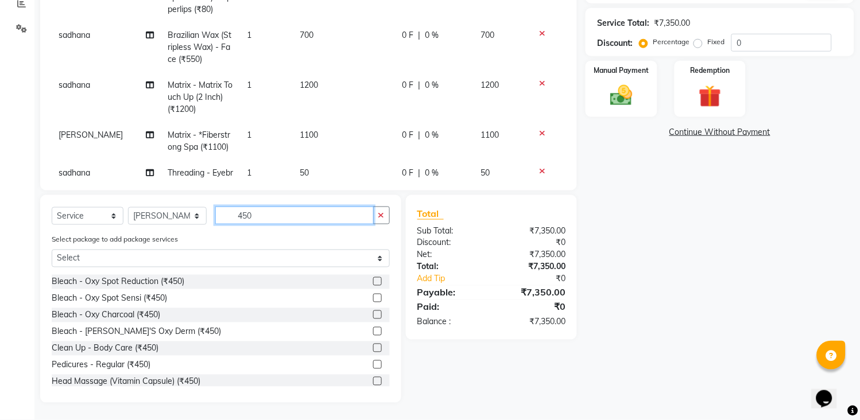
scroll to position [127, 0]
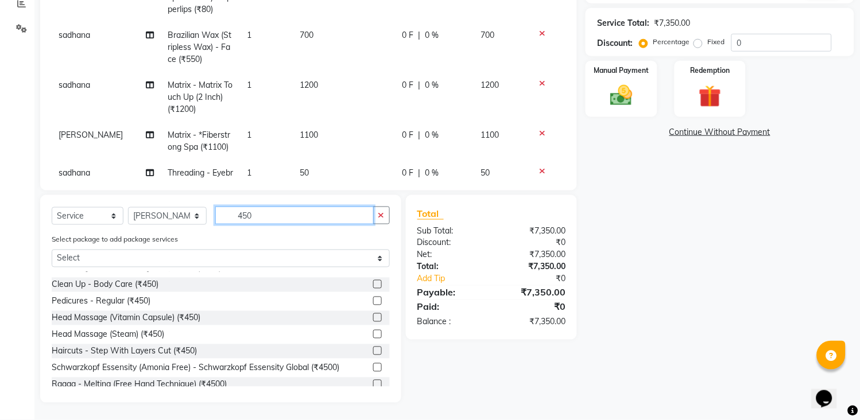
type input "450"
drag, startPoint x: 364, startPoint y: 351, endPoint x: 354, endPoint y: 322, distance: 30.9
click at [373, 351] on label at bounding box center [377, 351] width 9 height 9
click at [373, 351] on input "checkbox" at bounding box center [376, 351] width 7 height 7
checkbox input "false"
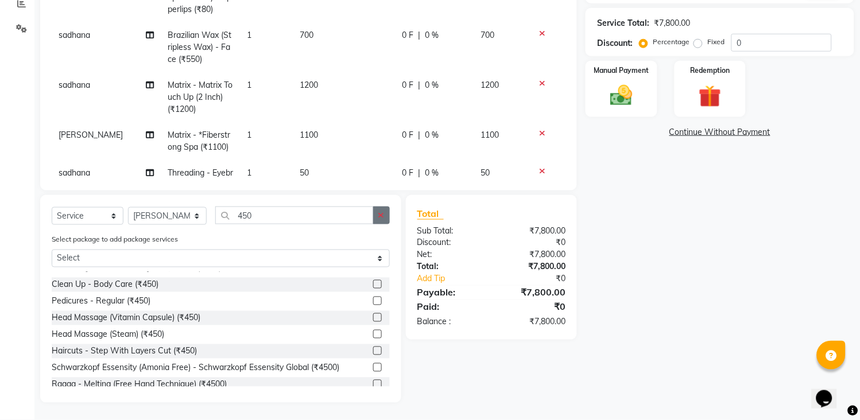
click at [386, 217] on button "button" at bounding box center [381, 216] width 17 height 18
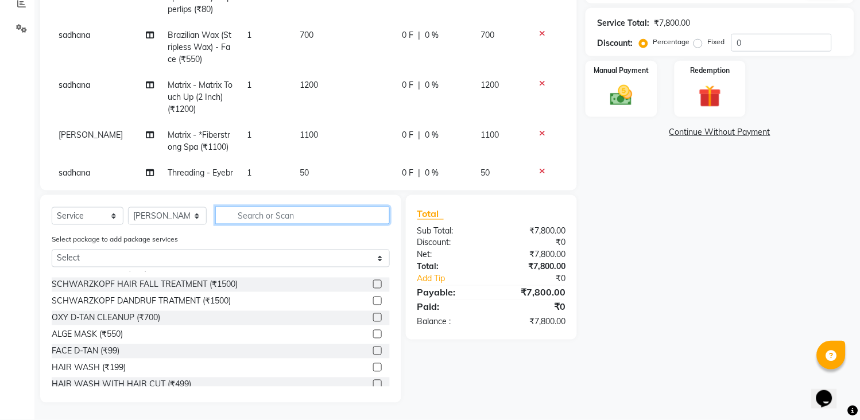
click at [368, 214] on input "text" at bounding box center [302, 216] width 175 height 18
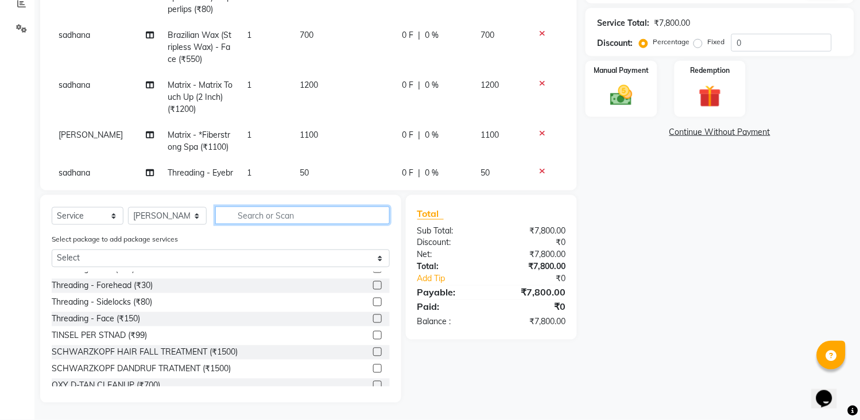
scroll to position [0, 0]
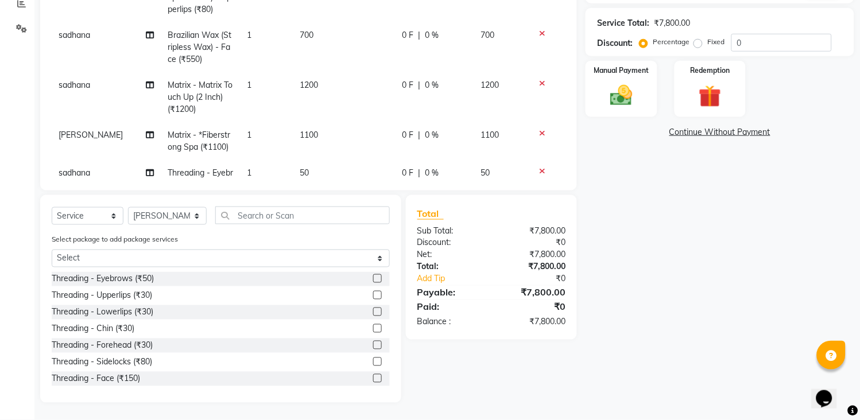
click at [373, 277] on label at bounding box center [377, 278] width 9 height 9
click at [373, 277] on input "checkbox" at bounding box center [376, 279] width 7 height 7
checkbox input "false"
click at [186, 219] on select "Select Stylist [PERSON_NAME] [PERSON_NAME] [PERSON_NAME] KHAMDARE [PERSON_NAME]…" at bounding box center [167, 216] width 79 height 18
select select "33033"
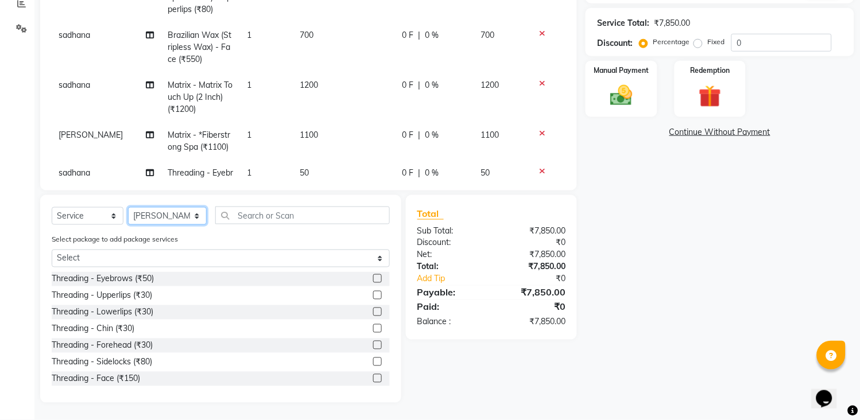
click at [128, 207] on select "Select Stylist [PERSON_NAME] [PERSON_NAME] [PERSON_NAME] KHAMDARE [PERSON_NAME]…" at bounding box center [167, 216] width 79 height 18
click at [293, 219] on input "text" at bounding box center [302, 216] width 175 height 18
click at [373, 277] on label at bounding box center [377, 278] width 9 height 9
click at [373, 277] on input "checkbox" at bounding box center [376, 279] width 7 height 7
click at [373, 277] on label at bounding box center [377, 278] width 9 height 9
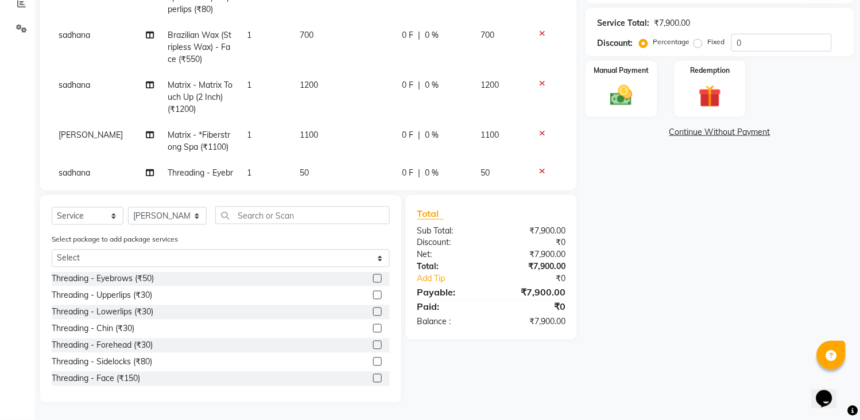
click at [373, 277] on input "checkbox" at bounding box center [376, 279] width 7 height 7
checkbox input "false"
click at [220, 216] on input "text" at bounding box center [302, 216] width 175 height 18
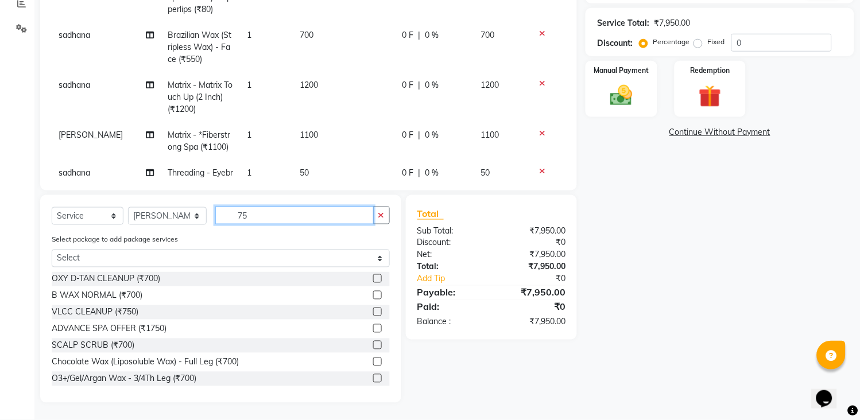
scroll to position [219, 0]
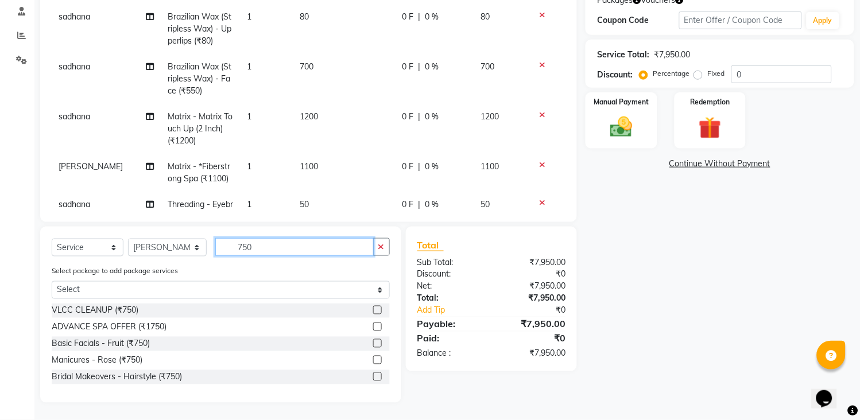
type input "750"
click at [376, 345] on label at bounding box center [377, 343] width 9 height 9
click at [376, 345] on input "checkbox" at bounding box center [376, 344] width 7 height 7
checkbox input "false"
click at [379, 250] on icon "button" at bounding box center [381, 247] width 6 height 8
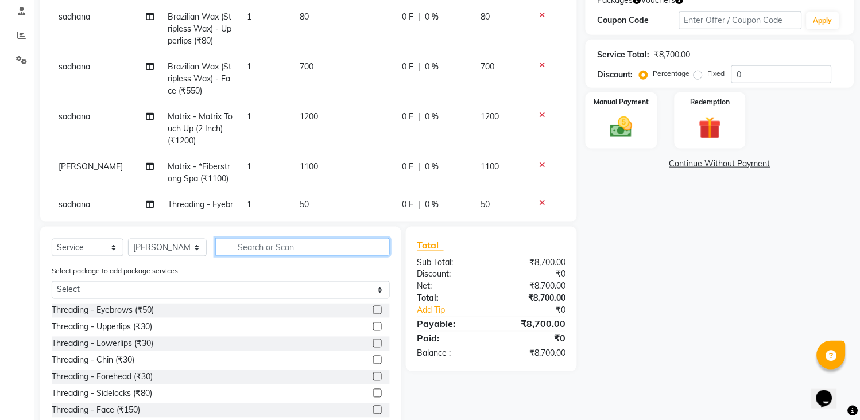
click at [370, 248] on input "text" at bounding box center [302, 247] width 175 height 18
click at [161, 253] on select "Select Stylist [PERSON_NAME] [PERSON_NAME] [PERSON_NAME] KHAMDARE [PERSON_NAME]…" at bounding box center [167, 248] width 79 height 18
select select "87523"
click at [128, 239] on select "Select Stylist [PERSON_NAME] [PERSON_NAME] [PERSON_NAME] KHAMDARE [PERSON_NAME]…" at bounding box center [167, 248] width 79 height 18
click at [258, 243] on input "text" at bounding box center [302, 247] width 175 height 18
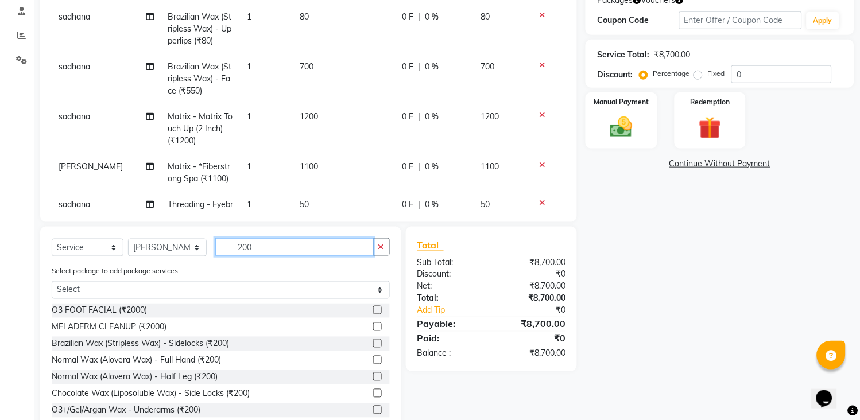
type input "200"
click at [373, 377] on label at bounding box center [377, 377] width 9 height 9
click at [373, 377] on input "checkbox" at bounding box center [376, 377] width 7 height 7
checkbox input "false"
click at [382, 243] on icon "button" at bounding box center [381, 247] width 6 height 8
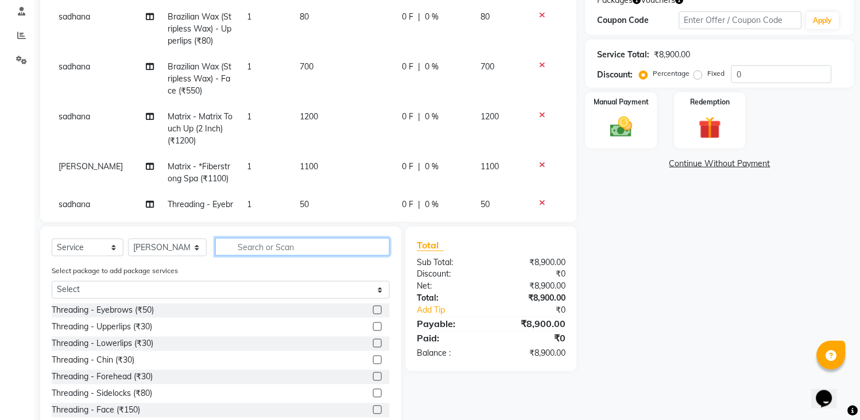
click at [361, 245] on input "text" at bounding box center [302, 247] width 175 height 18
click at [178, 245] on select "Select Stylist [PERSON_NAME] [PERSON_NAME] [PERSON_NAME] KHAMDARE [PERSON_NAME]…" at bounding box center [167, 248] width 79 height 18
select select "33033"
click at [128, 239] on select "Select Stylist [PERSON_NAME] [PERSON_NAME] [PERSON_NAME] KHAMDARE [PERSON_NAME]…" at bounding box center [167, 248] width 79 height 18
click at [259, 250] on input "text" at bounding box center [302, 247] width 175 height 18
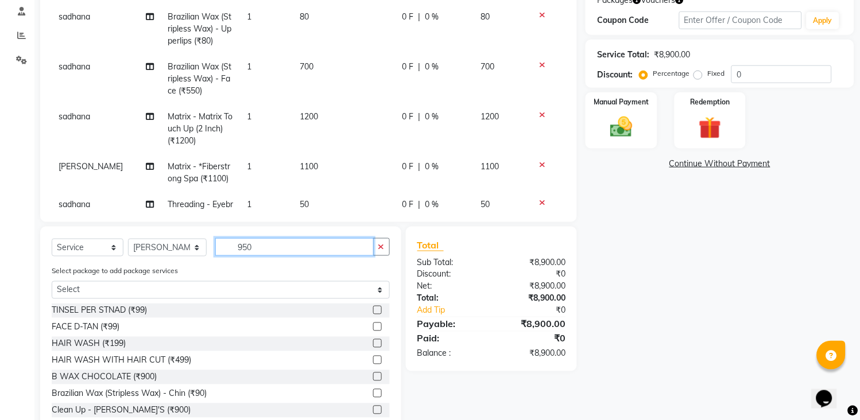
scroll to position [187, 0]
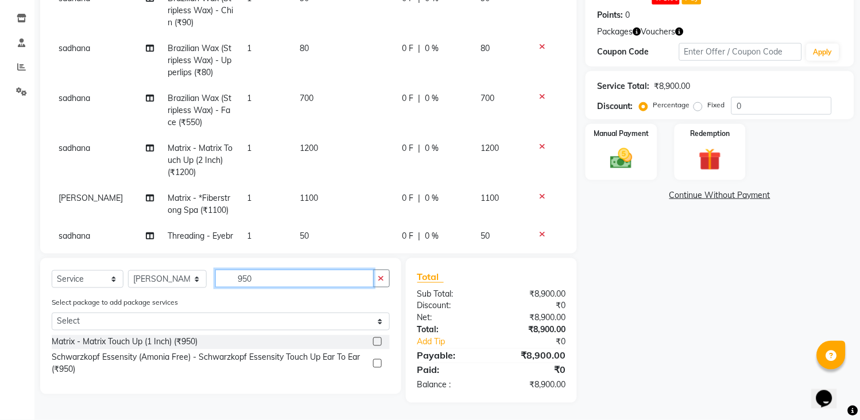
type input "950"
click at [380, 339] on label at bounding box center [377, 342] width 9 height 9
click at [380, 339] on input "checkbox" at bounding box center [376, 342] width 7 height 7
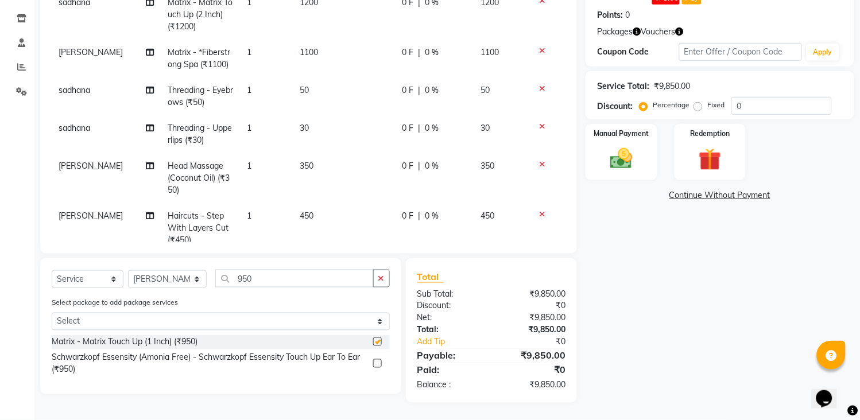
checkbox input "false"
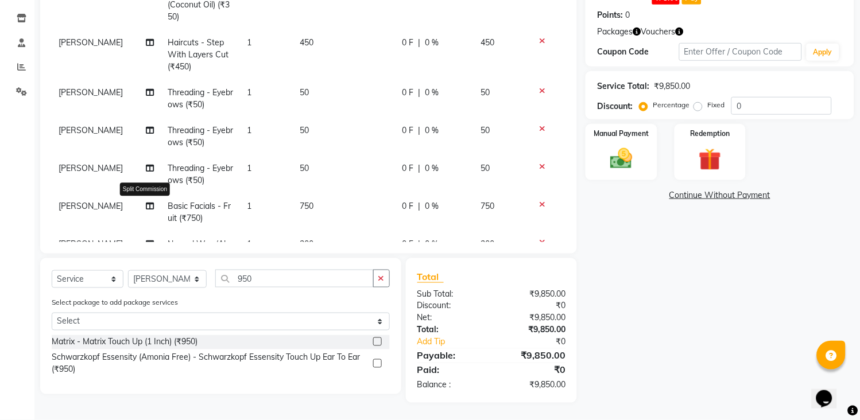
click at [146, 204] on icon at bounding box center [150, 206] width 8 height 8
select select "33033"
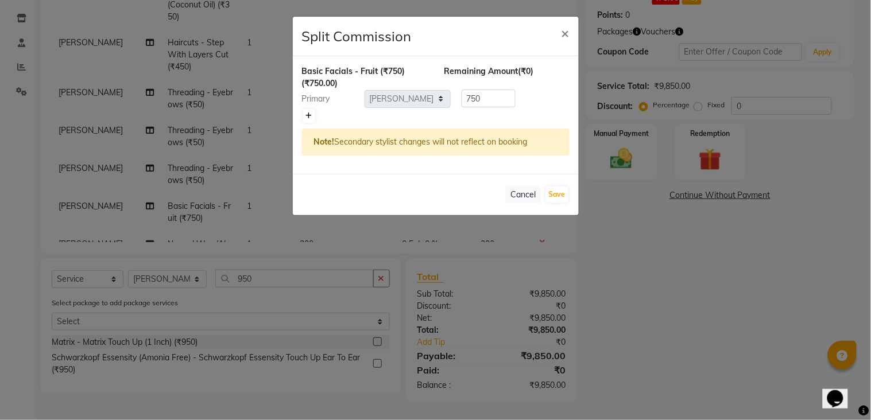
click at [309, 118] on icon at bounding box center [309, 116] width 6 height 7
type input "375"
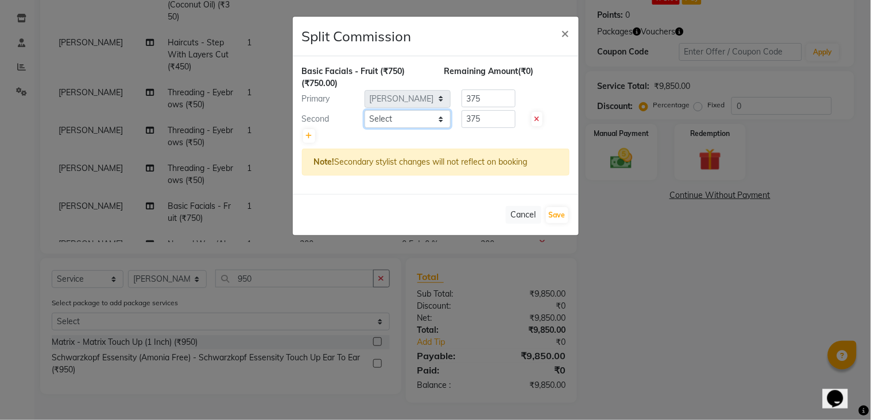
click at [378, 113] on select "Select [PERSON_NAME] [PERSON_NAME] [PERSON_NAME] KHAMDARE [PERSON_NAME] [PERSON…" at bounding box center [408, 119] width 86 height 18
select select "45699"
click at [365, 110] on select "Select [PERSON_NAME] [PERSON_NAME] [PERSON_NAME] KHAMDARE [PERSON_NAME] [PERSON…" at bounding box center [408, 119] width 86 height 18
click at [564, 219] on button "Save" at bounding box center [557, 215] width 22 height 16
select select "Select"
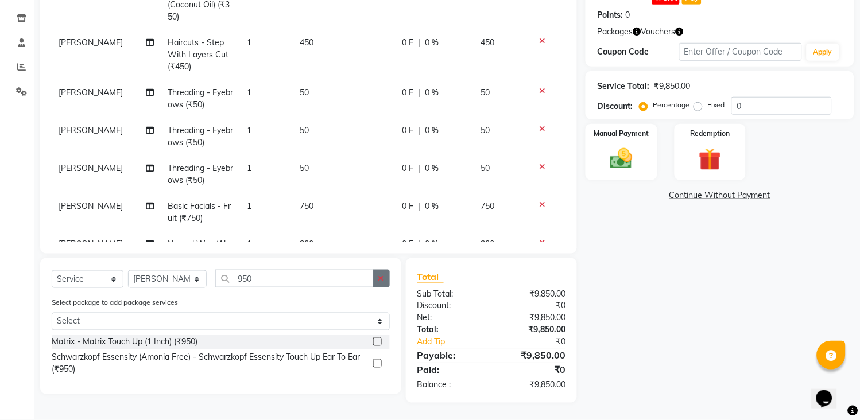
click at [386, 281] on button "button" at bounding box center [381, 279] width 17 height 18
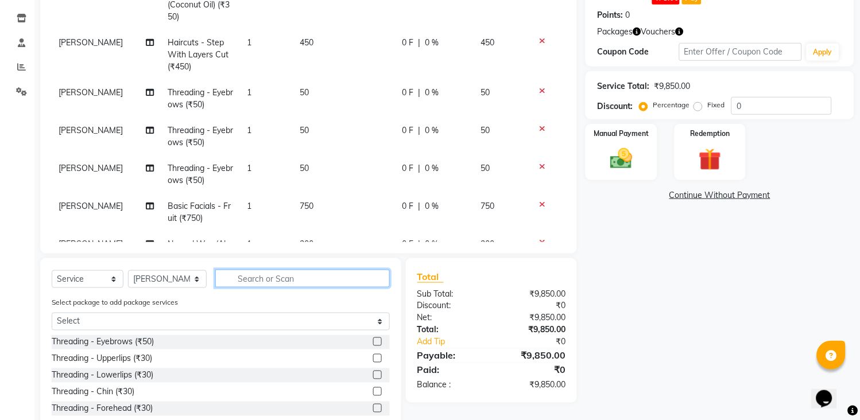
click at [353, 277] on input "text" at bounding box center [302, 279] width 175 height 18
click at [250, 277] on input "text" at bounding box center [302, 279] width 175 height 18
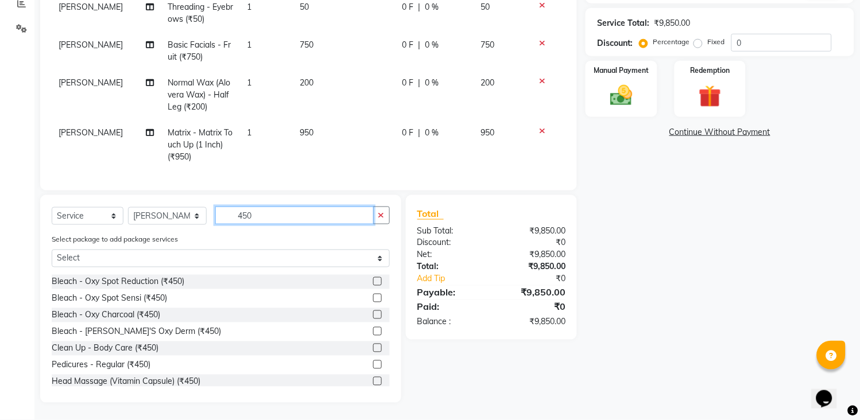
scroll to position [127, 0]
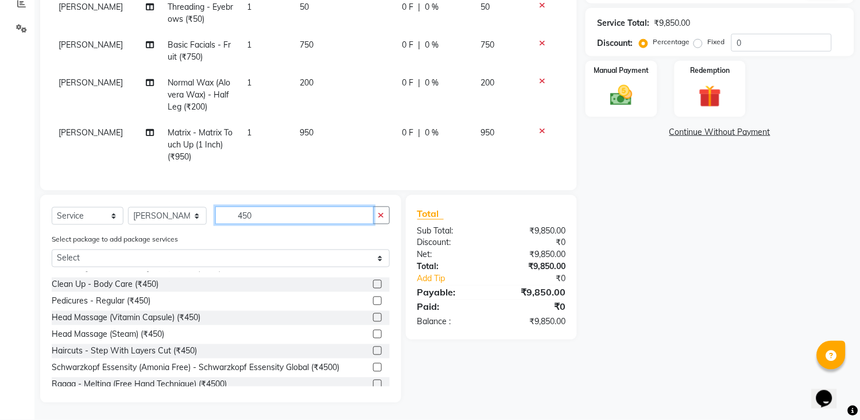
type input "450"
click at [373, 350] on label at bounding box center [377, 351] width 9 height 9
click at [373, 350] on input "checkbox" at bounding box center [376, 351] width 7 height 7
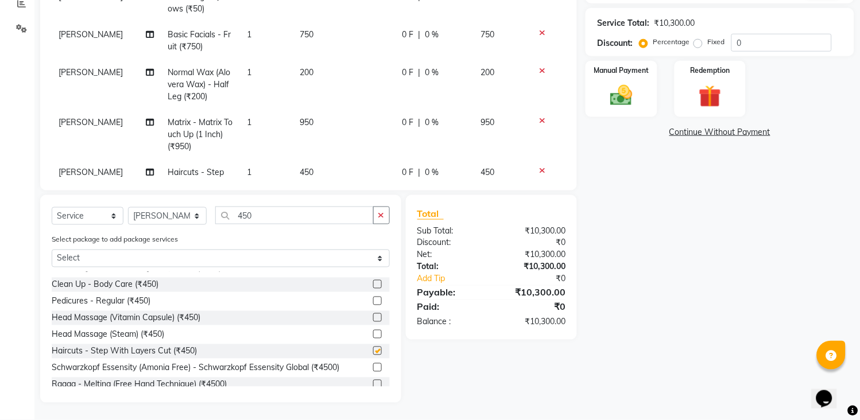
checkbox input "false"
click at [169, 216] on select "Select Stylist [PERSON_NAME] [PERSON_NAME] [PERSON_NAME] KHAMDARE [PERSON_NAME]…" at bounding box center [167, 216] width 79 height 18
select select "87523"
click at [128, 207] on select "Select Stylist [PERSON_NAME] [PERSON_NAME] [PERSON_NAME] KHAMDARE [PERSON_NAME]…" at bounding box center [167, 216] width 79 height 18
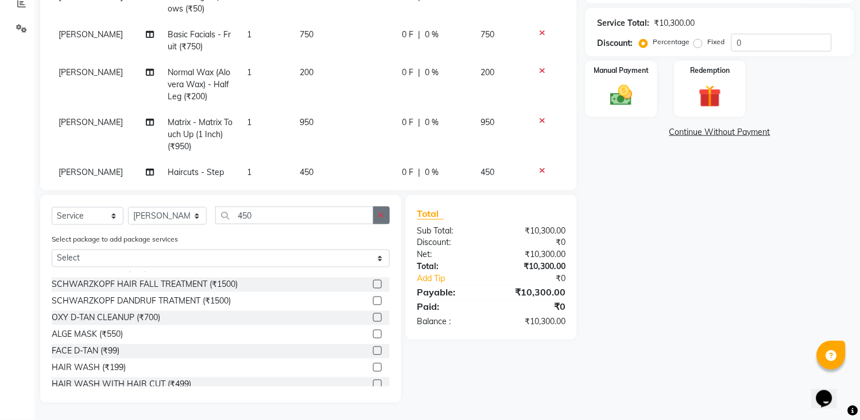
click at [383, 219] on icon "button" at bounding box center [381, 215] width 6 height 8
click at [370, 219] on input "text" at bounding box center [302, 216] width 175 height 18
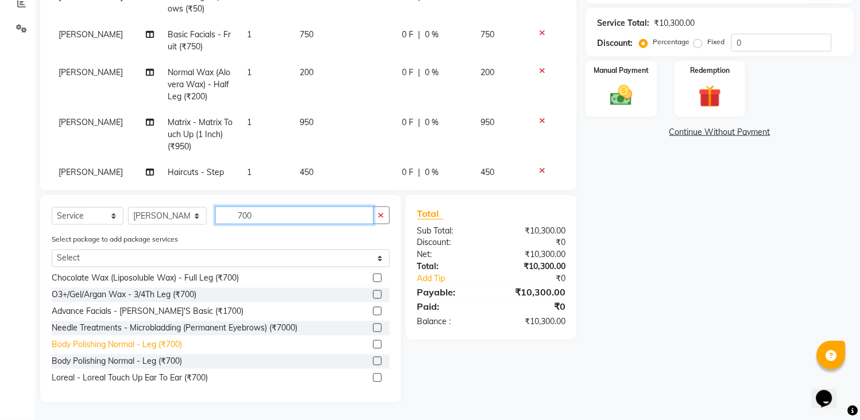
scroll to position [0, 0]
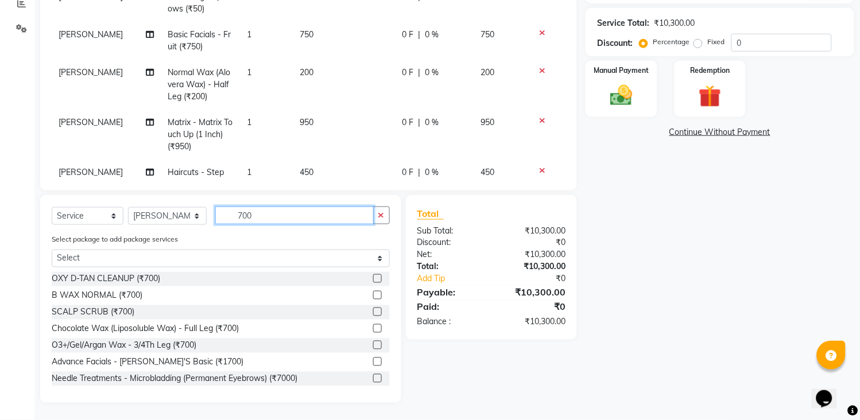
type input "700"
click at [373, 278] on label at bounding box center [377, 278] width 9 height 9
click at [373, 278] on input "checkbox" at bounding box center [376, 279] width 7 height 7
checkbox input "false"
click at [185, 215] on select "Select Stylist [PERSON_NAME] [PERSON_NAME] [PERSON_NAME] KHAMDARE [PERSON_NAME]…" at bounding box center [167, 216] width 79 height 18
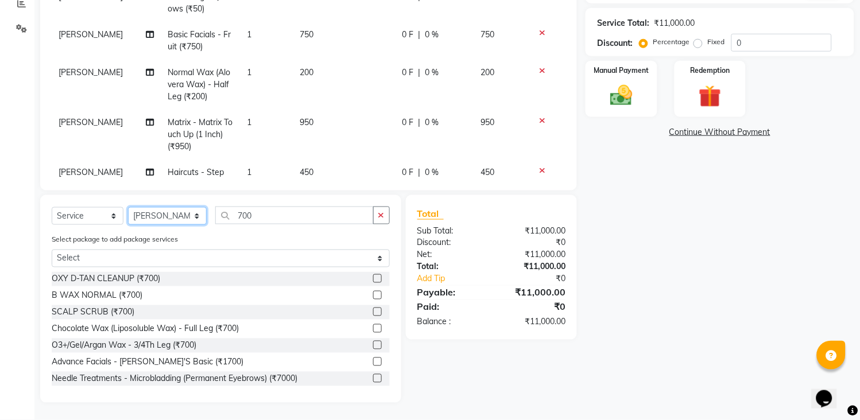
select select "47114"
click at [128, 207] on select "Select Stylist [PERSON_NAME] [PERSON_NAME] [PERSON_NAME] KHAMDARE [PERSON_NAME]…" at bounding box center [167, 216] width 79 height 18
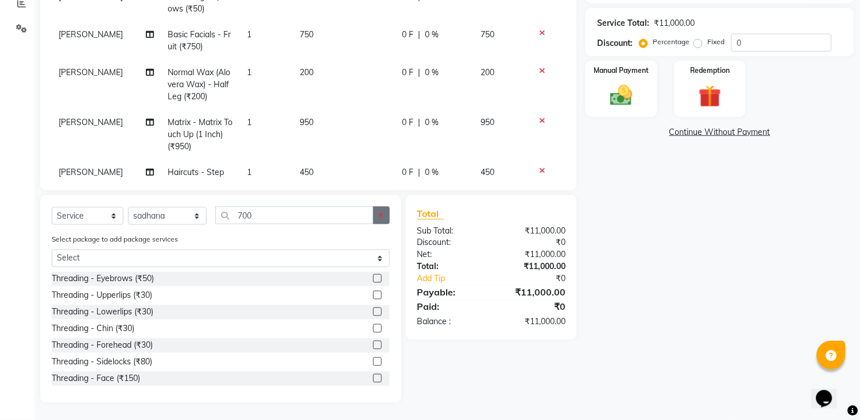
click at [377, 212] on button "button" at bounding box center [381, 216] width 17 height 18
click at [361, 215] on input "text" at bounding box center [302, 216] width 175 height 18
click at [351, 211] on input "text" at bounding box center [302, 216] width 175 height 18
click at [230, 214] on input "text" at bounding box center [302, 216] width 175 height 18
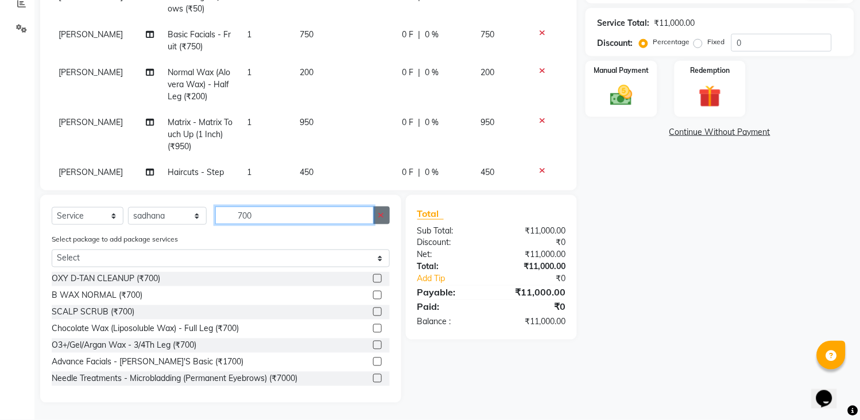
type input "700"
click at [387, 217] on button "button" at bounding box center [381, 216] width 17 height 18
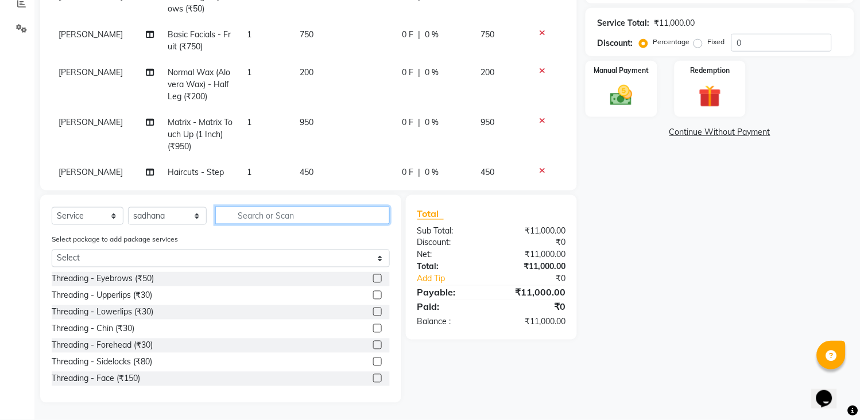
click at [335, 208] on input "text" at bounding box center [302, 216] width 175 height 18
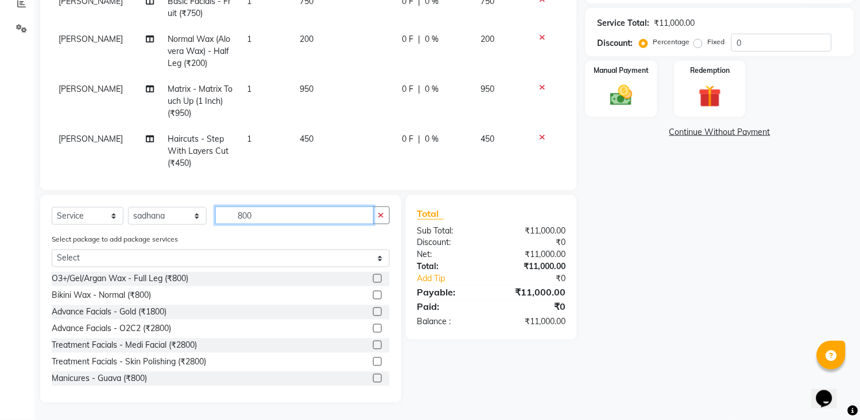
scroll to position [1007, 0]
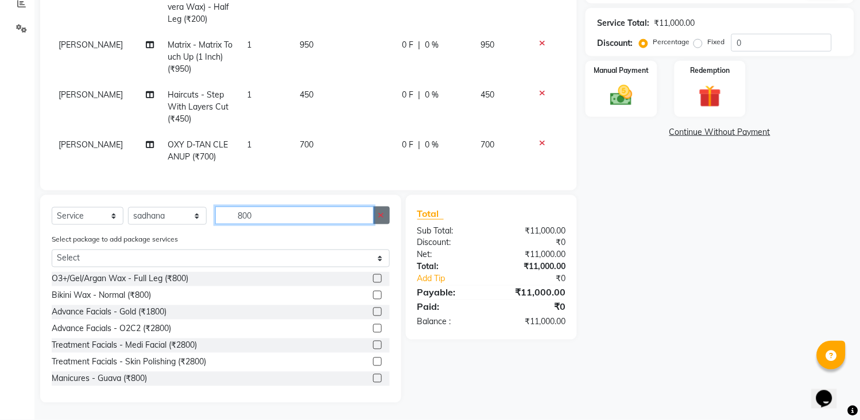
type input "800"
click at [384, 211] on icon "button" at bounding box center [381, 215] width 6 height 8
click at [365, 214] on input "text" at bounding box center [302, 216] width 175 height 18
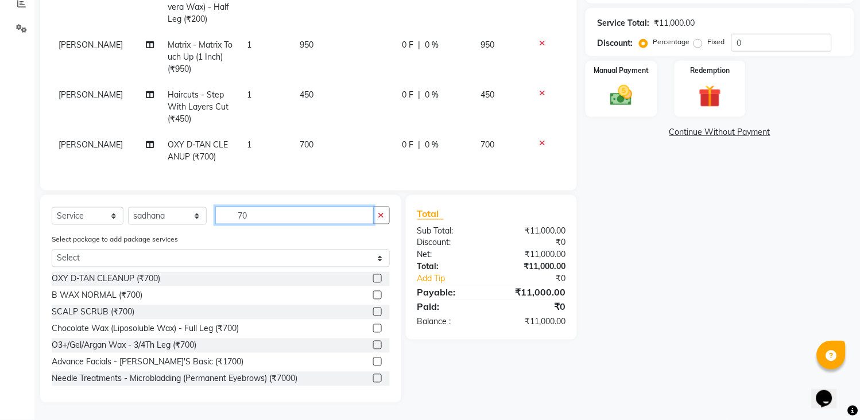
type input "7"
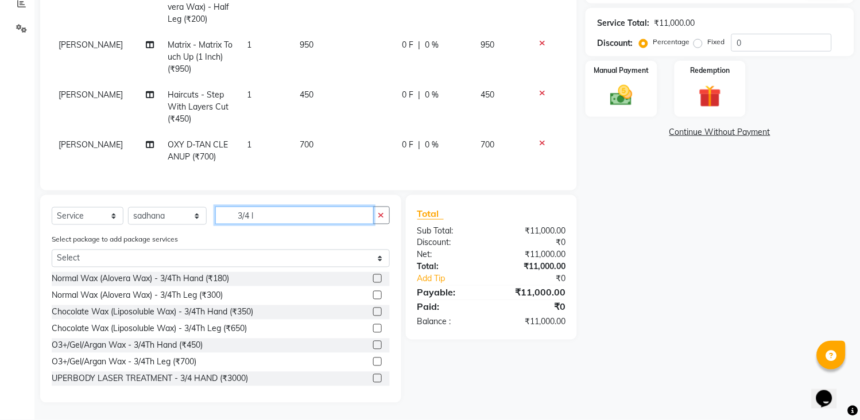
scroll to position [187, 0]
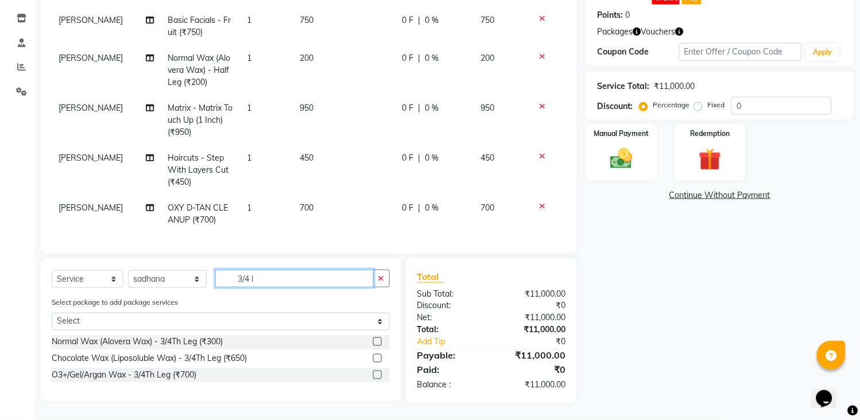
type input "3/4 l"
click at [350, 195] on td "700" at bounding box center [344, 214] width 102 height 38
select select "87523"
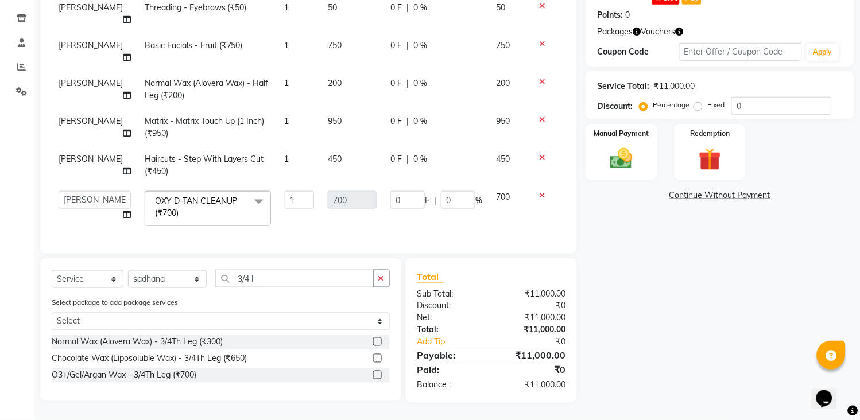
scroll to position [729, 0]
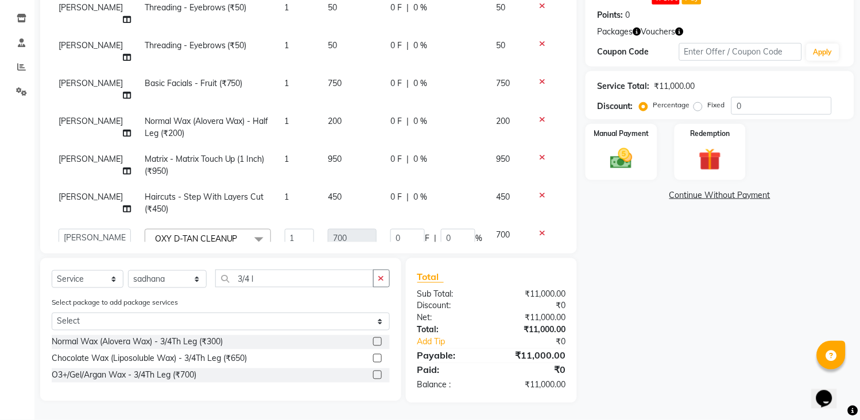
drag, startPoint x: 343, startPoint y: 208, endPoint x: 371, endPoint y: 216, distance: 28.7
click at [346, 222] on td "700" at bounding box center [352, 246] width 63 height 49
drag, startPoint x: 371, startPoint y: 216, endPoint x: 393, endPoint y: 209, distance: 23.4
click at [384, 222] on td "0 F | 0 %" at bounding box center [437, 246] width 106 height 49
click at [449, 229] on input "0" at bounding box center [458, 238] width 34 height 18
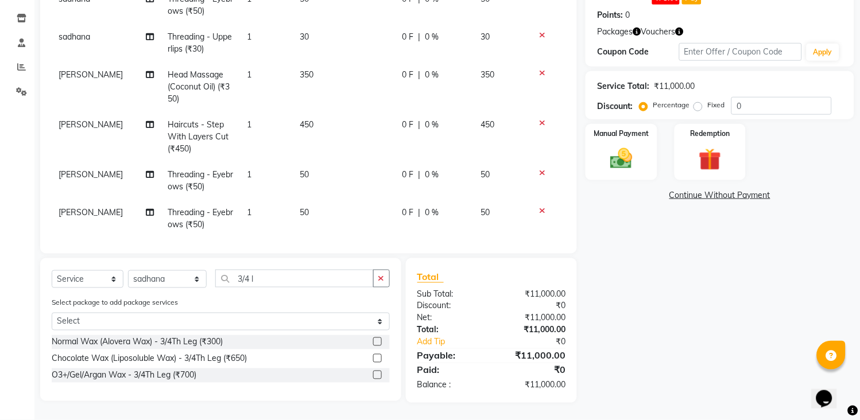
click at [659, 225] on div "Name: Tarang Salon Membership: No Active Membership Total Visits: 513 Card on f…" at bounding box center [724, 151] width 277 height 504
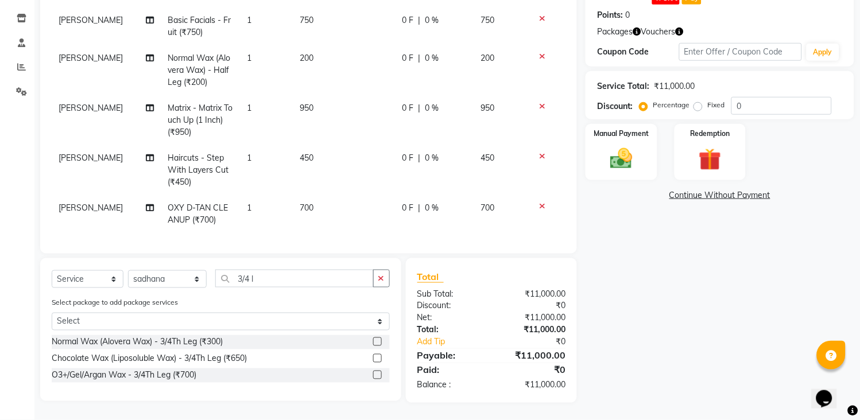
click at [346, 196] on td "700" at bounding box center [344, 214] width 102 height 38
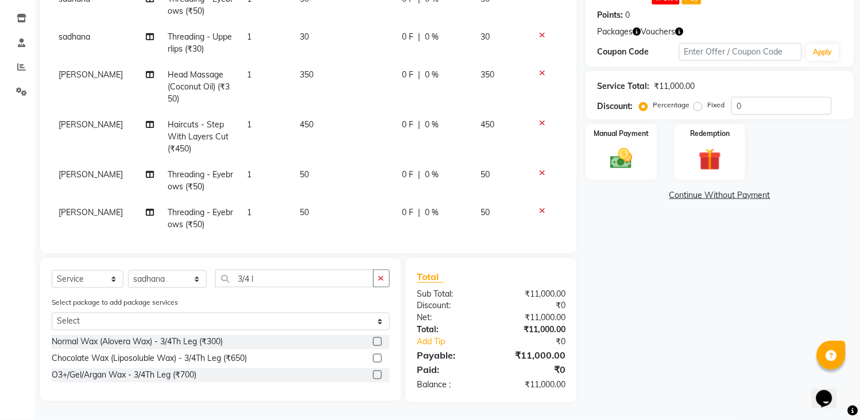
select select "87523"
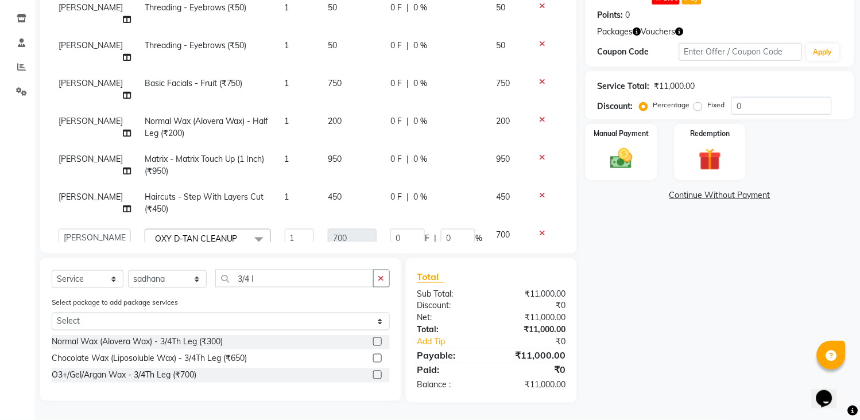
click at [384, 222] on td "0 F | 0 %" at bounding box center [437, 246] width 106 height 49
click at [455, 229] on input "0" at bounding box center [458, 238] width 34 height 18
type input "10"
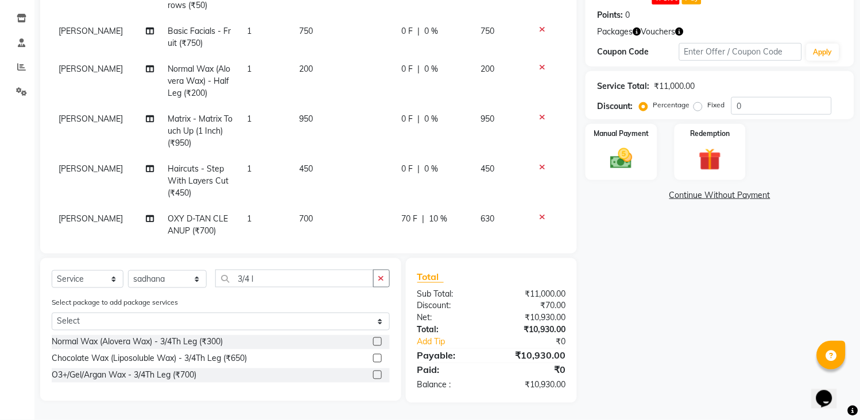
scroll to position [1007, 0]
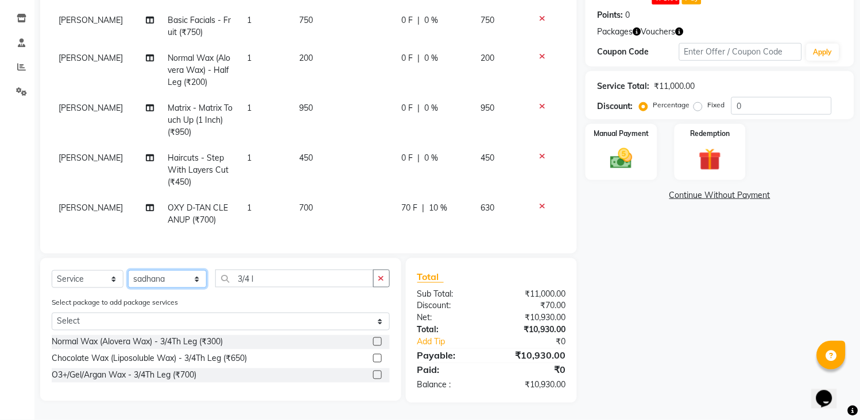
drag, startPoint x: 167, startPoint y: 281, endPoint x: 169, endPoint y: 270, distance: 11.3
click at [167, 281] on select "Select Stylist [PERSON_NAME] [PERSON_NAME] [PERSON_NAME] KHAMDARE [PERSON_NAME]…" at bounding box center [167, 279] width 79 height 18
select select "45699"
click at [128, 270] on select "Select Stylist [PERSON_NAME] [PERSON_NAME] [PERSON_NAME] KHAMDARE [PERSON_NAME]…" at bounding box center [167, 279] width 79 height 18
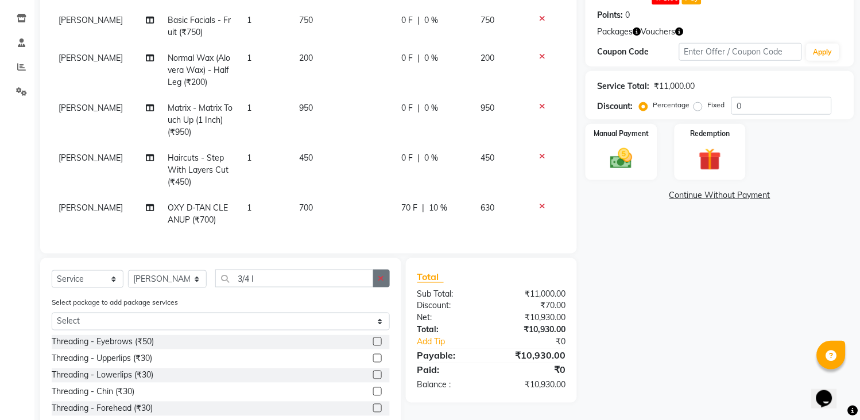
click at [382, 281] on icon "button" at bounding box center [381, 278] width 6 height 8
click at [368, 279] on input "text" at bounding box center [302, 279] width 175 height 18
click at [373, 339] on label at bounding box center [377, 342] width 9 height 9
click at [373, 339] on input "checkbox" at bounding box center [376, 342] width 7 height 7
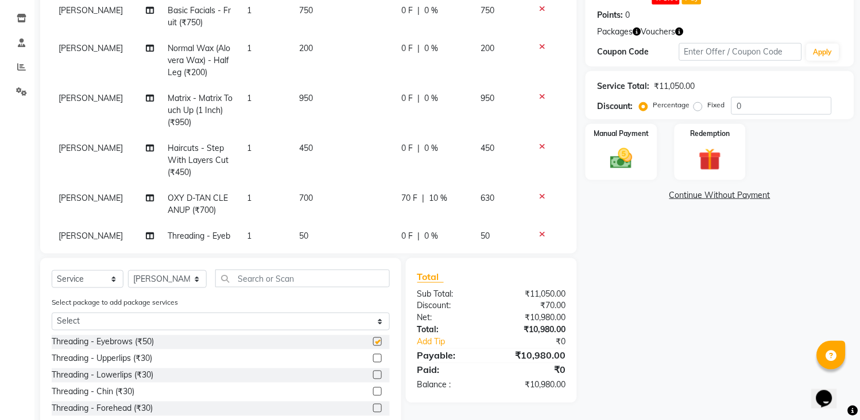
checkbox input "false"
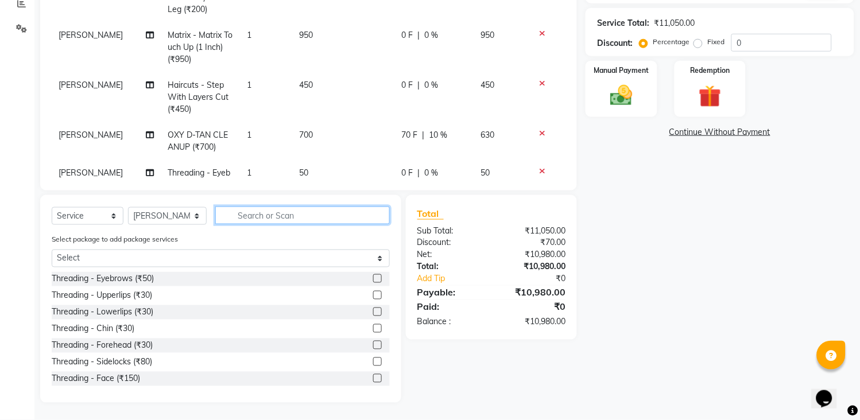
click at [328, 220] on input "text" at bounding box center [302, 216] width 175 height 18
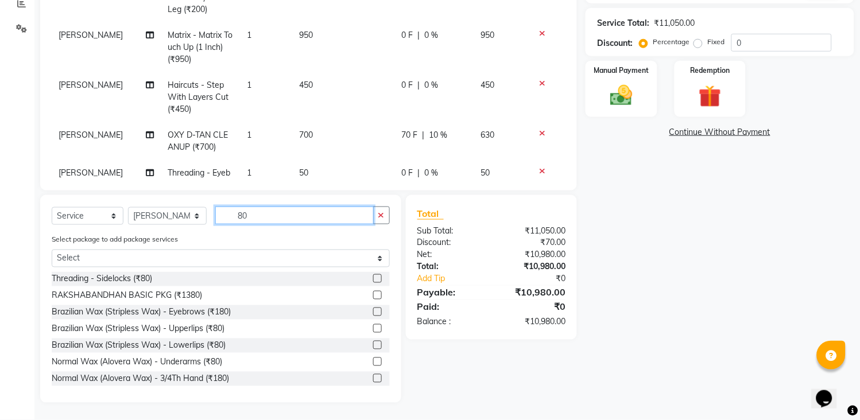
type input "80"
click at [373, 328] on label at bounding box center [377, 328] width 9 height 9
click at [373, 328] on input "checkbox" at bounding box center [376, 329] width 7 height 7
checkbox input "false"
click at [359, 146] on td "700" at bounding box center [344, 141] width 102 height 38
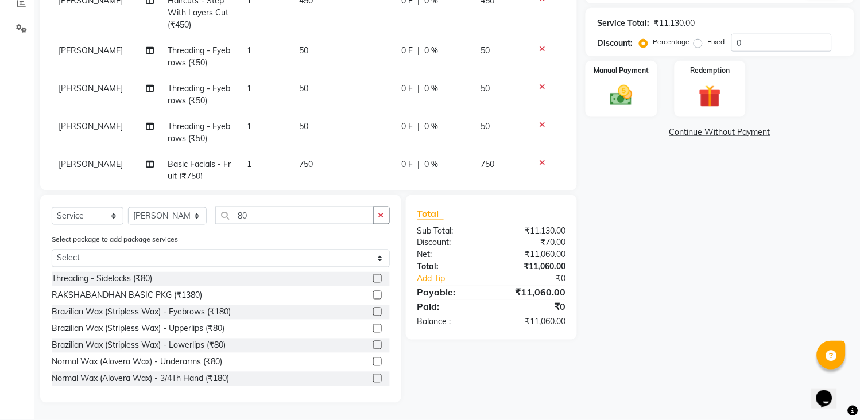
select select "87523"
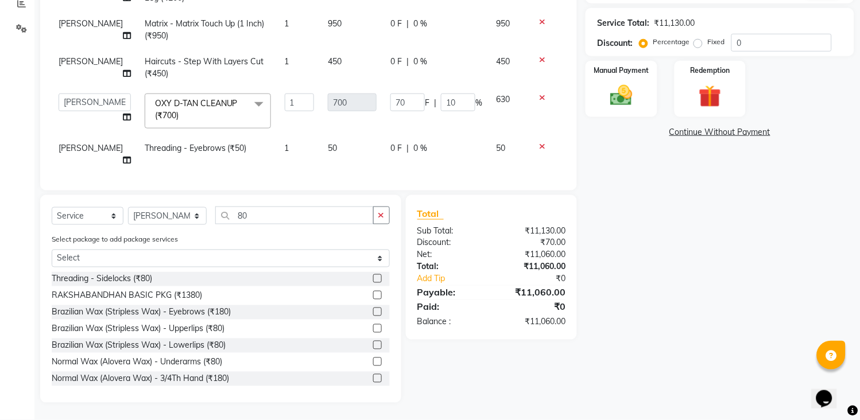
scroll to position [805, 0]
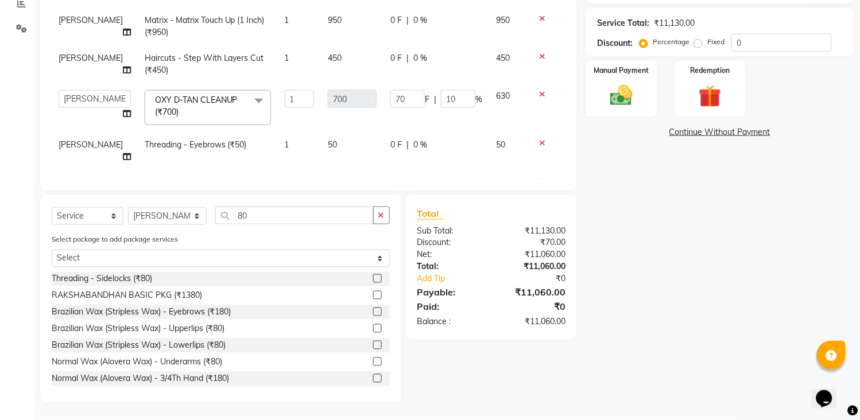
click at [376, 214] on button "button" at bounding box center [381, 216] width 17 height 18
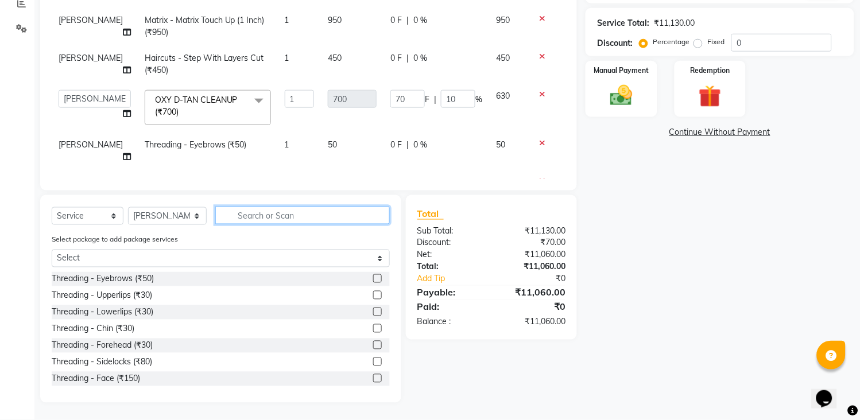
click at [370, 214] on input "text" at bounding box center [302, 216] width 175 height 18
click at [155, 212] on select "Select Stylist [PERSON_NAME] [PERSON_NAME] [PERSON_NAME] KHAMDARE [PERSON_NAME]…" at bounding box center [167, 216] width 79 height 18
select select "33033"
click at [128, 207] on select "Select Stylist [PERSON_NAME] [PERSON_NAME] [PERSON_NAME] KHAMDARE [PERSON_NAME]…" at bounding box center [167, 216] width 79 height 18
click at [364, 217] on input "text" at bounding box center [302, 216] width 175 height 18
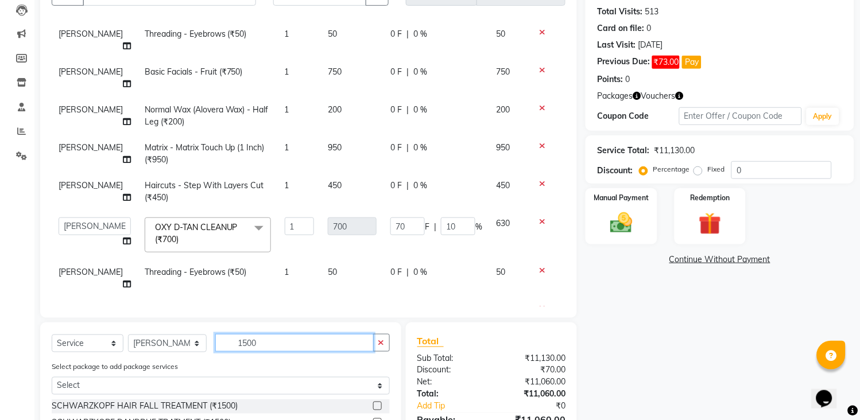
scroll to position [187, 0]
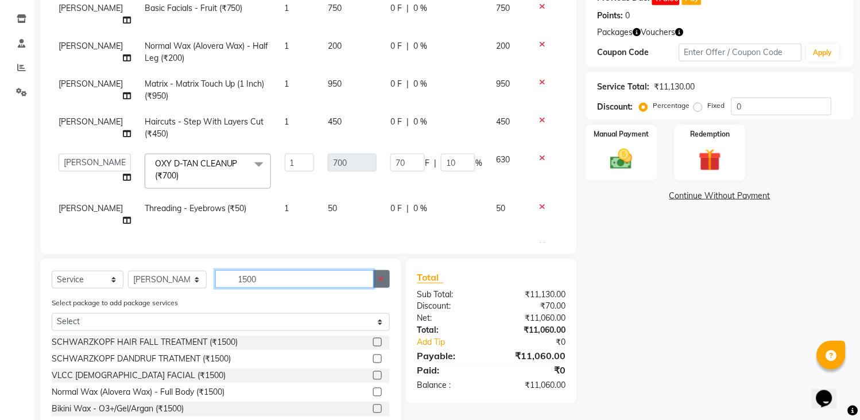
type input "1500"
click at [380, 276] on icon "button" at bounding box center [381, 279] width 6 height 8
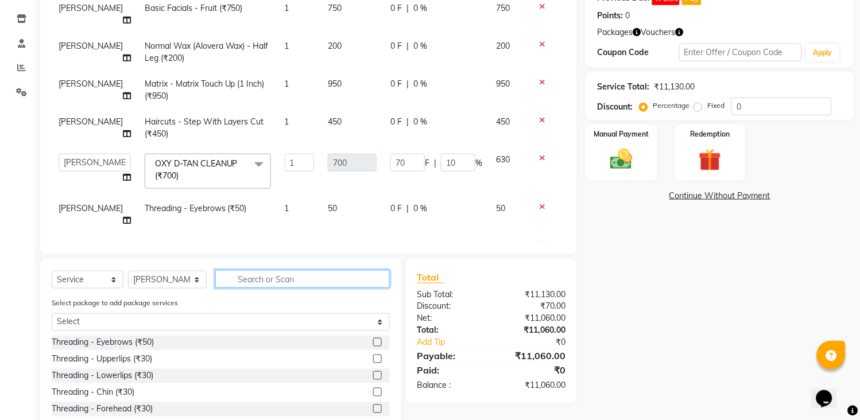
click at [368, 276] on input "text" at bounding box center [302, 279] width 175 height 18
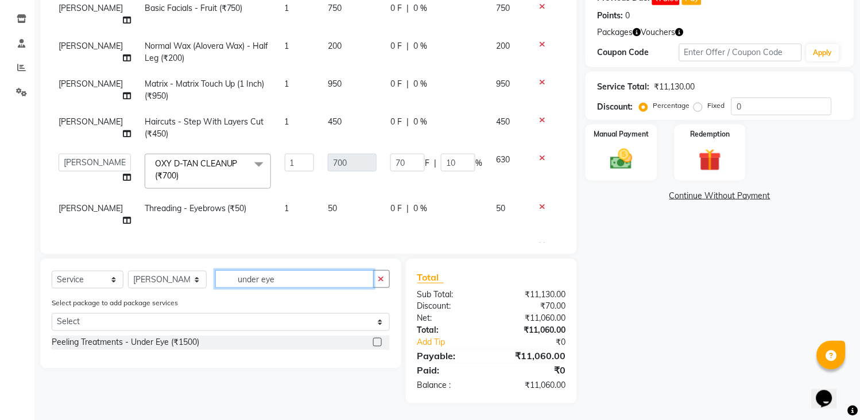
type input "under eye"
drag, startPoint x: 375, startPoint y: 342, endPoint x: 376, endPoint y: 328, distance: 14.4
click at [375, 335] on div "Select Service Product Membership Package Voucher Prepaid Gift Card Select Styl…" at bounding box center [220, 314] width 361 height 110
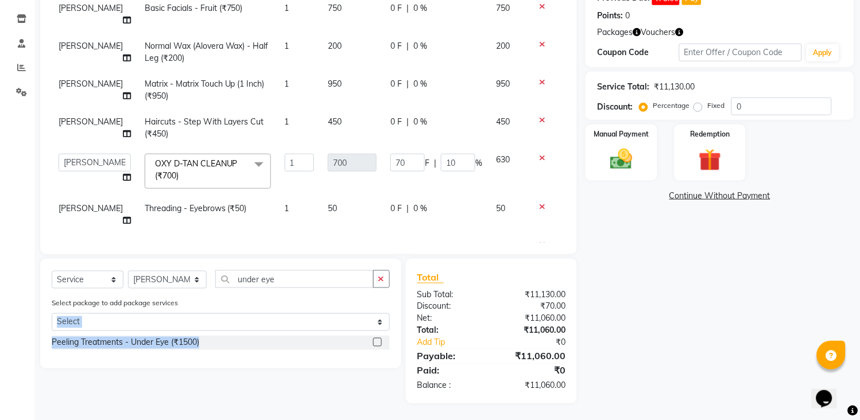
scroll to position [187, 0]
click at [377, 342] on label at bounding box center [377, 342] width 9 height 9
click at [377, 342] on input "checkbox" at bounding box center [376, 342] width 7 height 7
checkbox input "false"
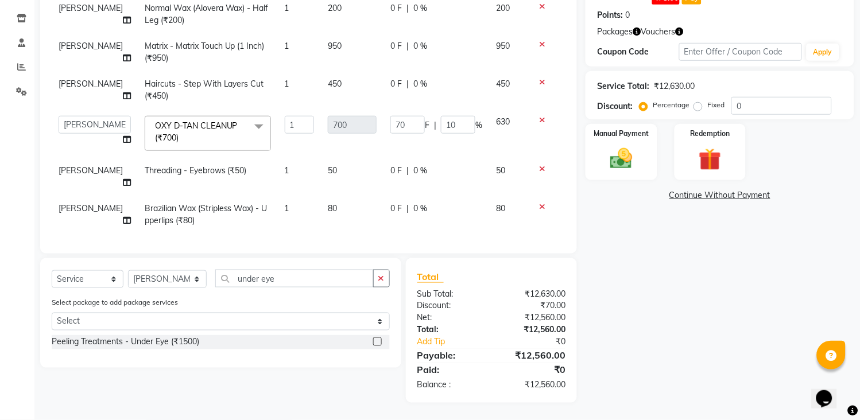
drag, startPoint x: 366, startPoint y: 172, endPoint x: 353, endPoint y: 201, distance: 31.8
click at [363, 196] on td "80" at bounding box center [352, 215] width 63 height 38
select select "45699"
click at [353, 245] on td "1500" at bounding box center [352, 264] width 63 height 38
select select "33033"
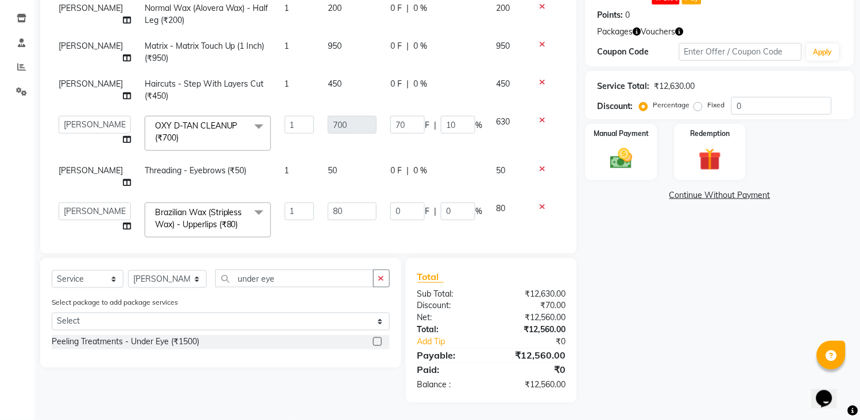
click at [351, 252] on input "1500" at bounding box center [352, 261] width 49 height 18
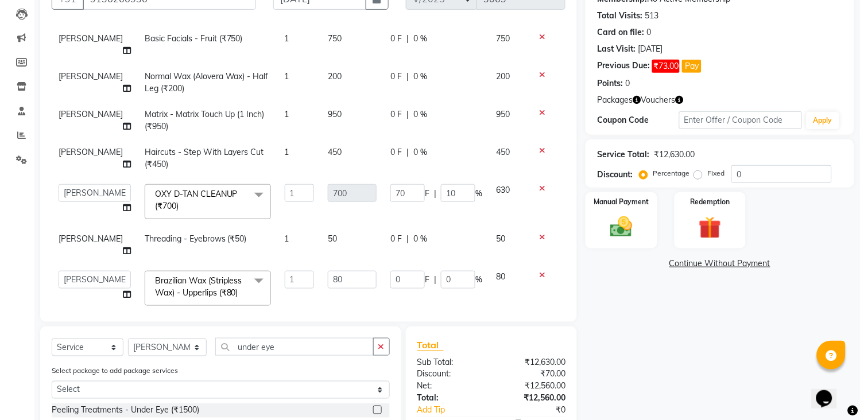
type input "1300"
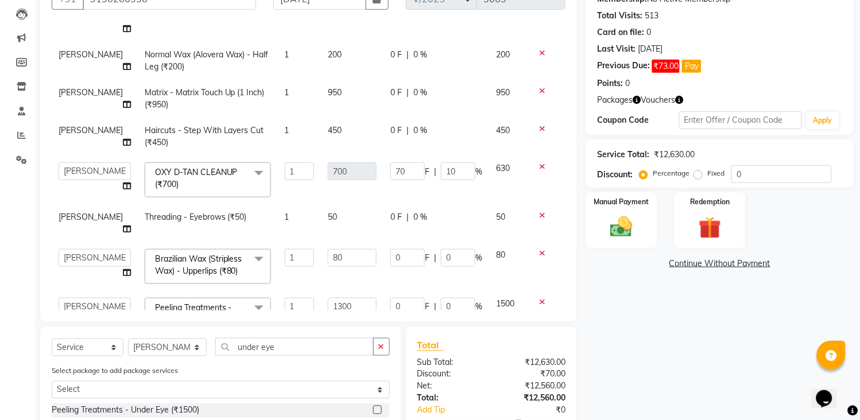
click at [439, 291] on div "Services Stylist Service Qty Price Disc Total Action [PERSON_NAME] Chocolate Wa…" at bounding box center [309, 167] width 514 height 287
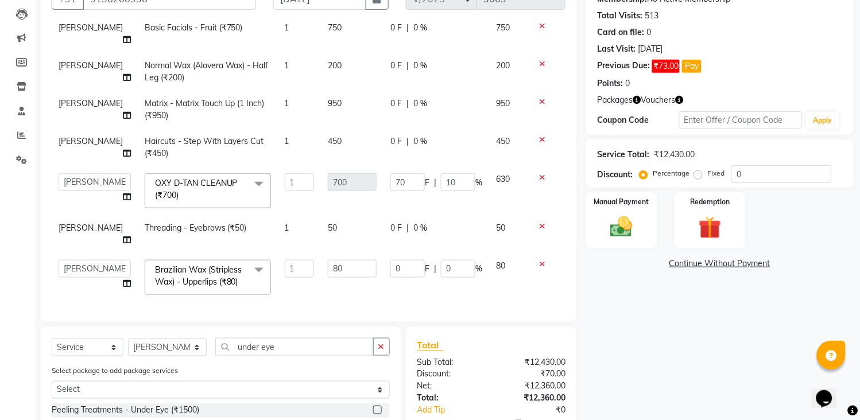
drag, startPoint x: 384, startPoint y: 345, endPoint x: 375, endPoint y: 346, distance: 8.7
click at [383, 345] on icon "button" at bounding box center [381, 347] width 6 height 8
click at [351, 353] on input "text" at bounding box center [302, 347] width 175 height 18
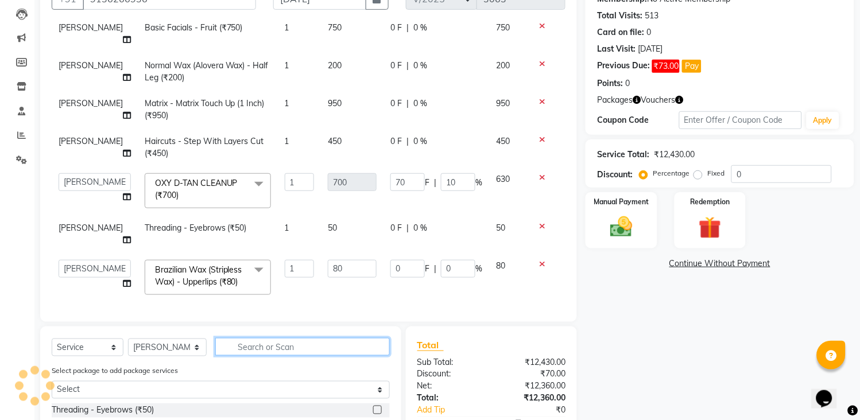
click at [285, 351] on input "text" at bounding box center [302, 347] width 175 height 18
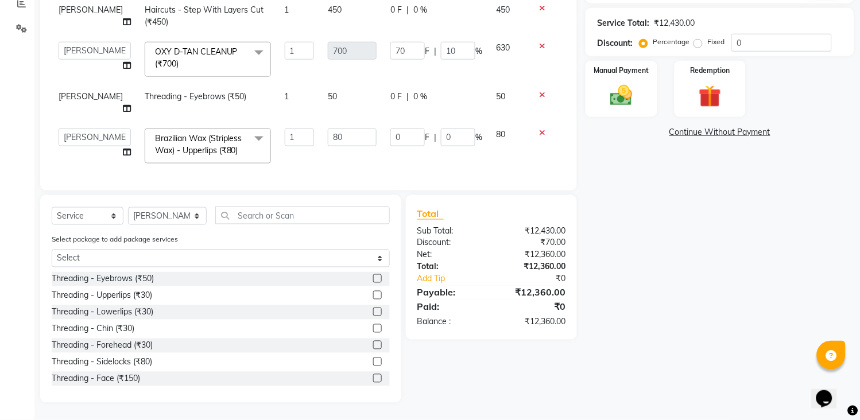
click at [373, 280] on label at bounding box center [377, 278] width 9 height 9
click at [373, 280] on input "checkbox" at bounding box center [376, 279] width 7 height 7
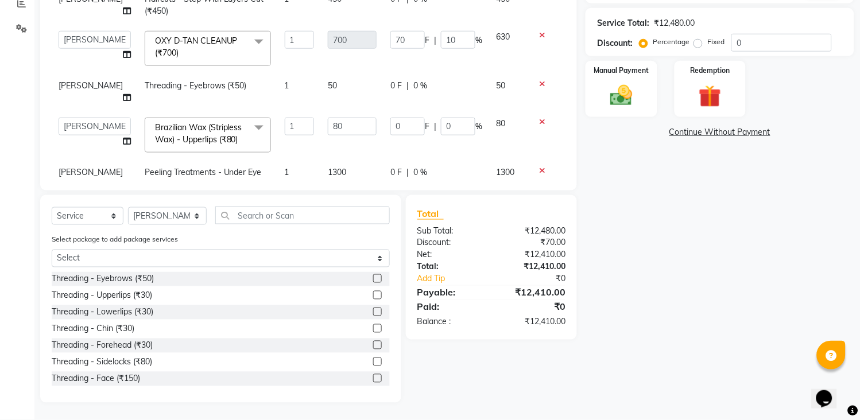
checkbox input "false"
click at [353, 204] on div "Select Service Product Membership Package Voucher Prepaid Gift Card Select Styl…" at bounding box center [220, 299] width 361 height 208
click at [304, 212] on input "text" at bounding box center [302, 216] width 175 height 18
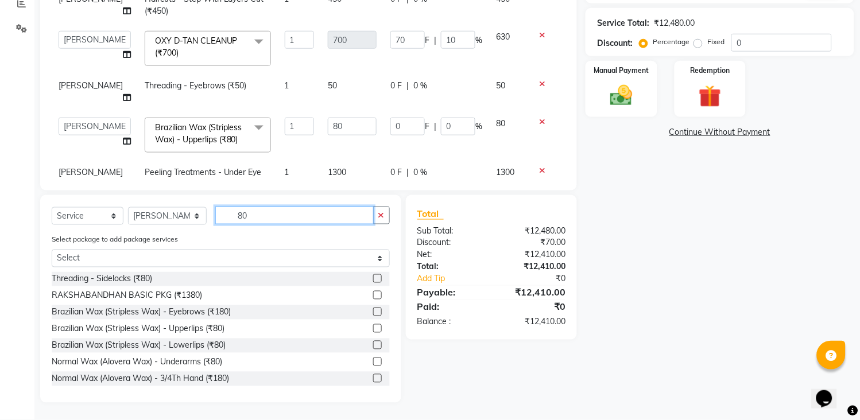
type input "80"
click at [373, 325] on label at bounding box center [377, 328] width 9 height 9
click at [373, 326] on input "checkbox" at bounding box center [376, 329] width 7 height 7
checkbox input "false"
click at [381, 216] on icon "button" at bounding box center [381, 215] width 6 height 8
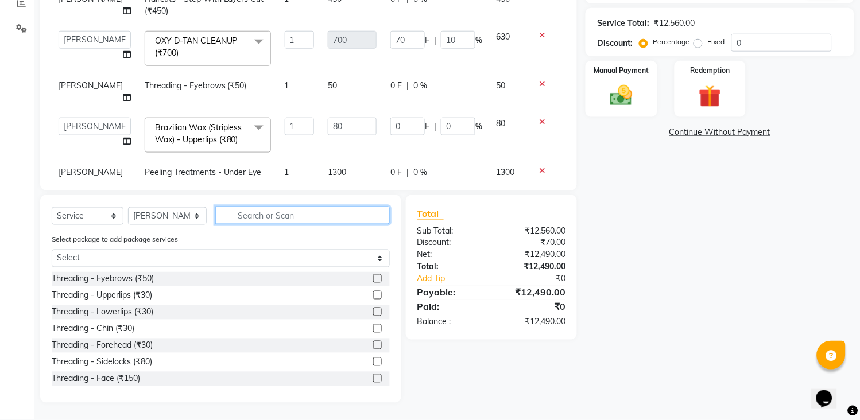
click at [339, 214] on input "text" at bounding box center [302, 216] width 175 height 18
click at [184, 211] on select "Select Stylist [PERSON_NAME] [PERSON_NAME] [PERSON_NAME] KHAMDARE [PERSON_NAME]…" at bounding box center [167, 216] width 79 height 18
select select "47114"
click at [128, 207] on select "Select Stylist [PERSON_NAME] [PERSON_NAME] [PERSON_NAME] KHAMDARE [PERSON_NAME]…" at bounding box center [167, 216] width 79 height 18
click at [305, 216] on input "text" at bounding box center [302, 216] width 175 height 18
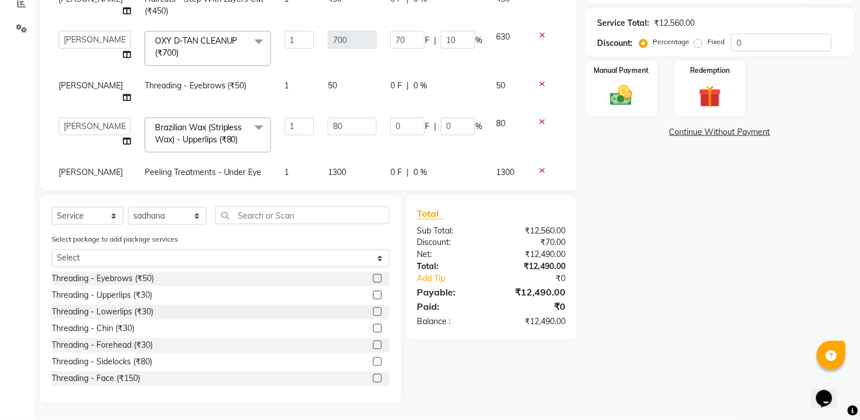
click at [373, 295] on label at bounding box center [377, 295] width 9 height 9
click at [373, 295] on input "checkbox" at bounding box center [376, 295] width 7 height 7
checkbox input "false"
click at [365, 219] on input "text" at bounding box center [302, 216] width 175 height 18
click at [373, 278] on label at bounding box center [377, 278] width 9 height 9
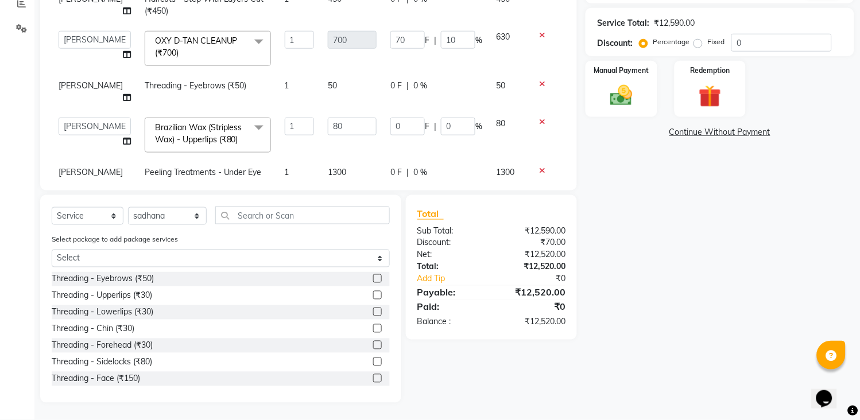
click at [373, 278] on input "checkbox" at bounding box center [376, 279] width 7 height 7
checkbox input "false"
click at [173, 211] on select "Select Stylist [PERSON_NAME] [PERSON_NAME] [PERSON_NAME] KHAMDARE [PERSON_NAME]…" at bounding box center [167, 216] width 79 height 18
select select "33033"
click at [128, 207] on select "Select Stylist [PERSON_NAME] [PERSON_NAME] [PERSON_NAME] KHAMDARE [PERSON_NAME]…" at bounding box center [167, 216] width 79 height 18
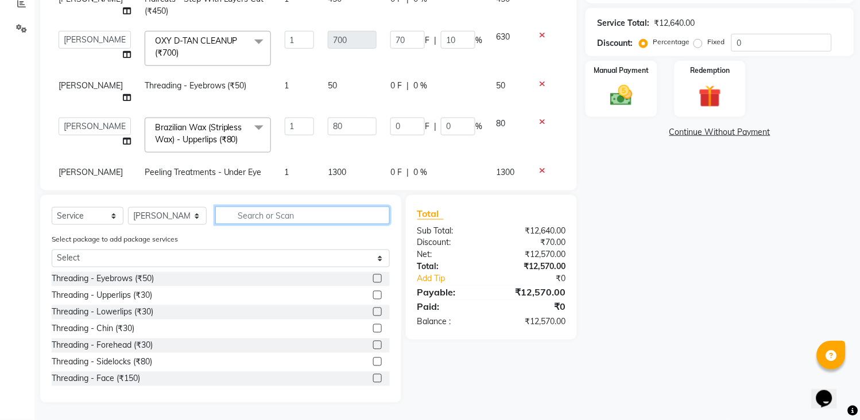
click at [252, 219] on input "text" at bounding box center [302, 216] width 175 height 18
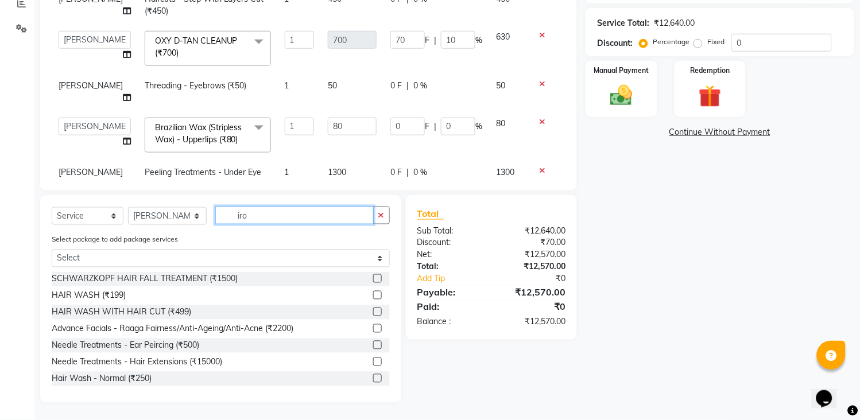
scroll to position [187, 0]
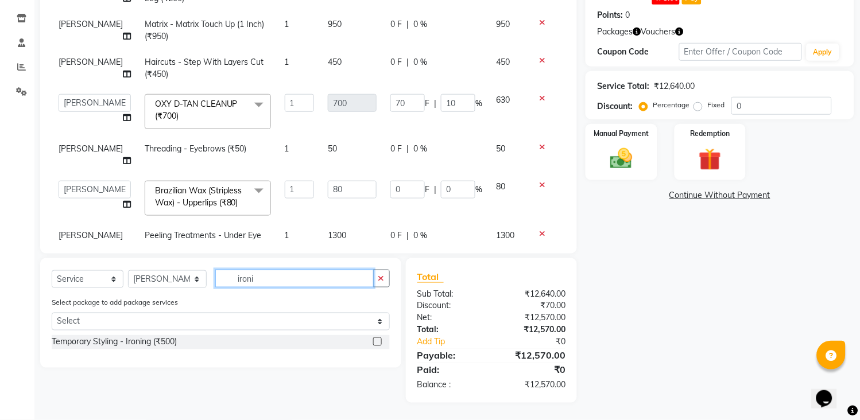
type input "ironi"
click at [379, 341] on label at bounding box center [377, 342] width 9 height 9
click at [379, 341] on input "checkbox" at bounding box center [376, 342] width 7 height 7
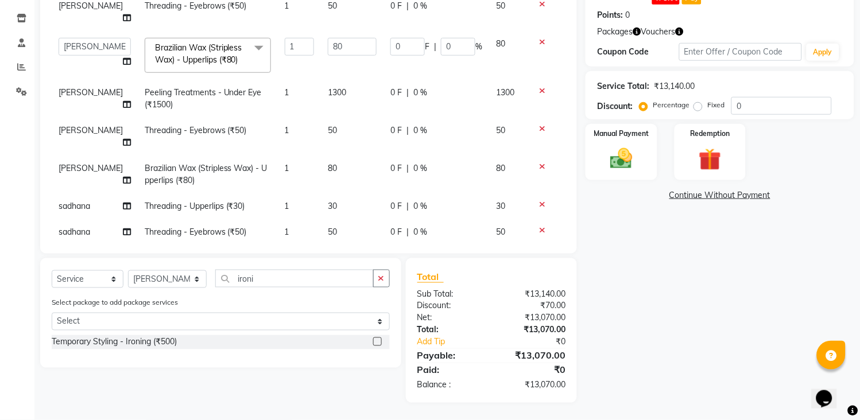
checkbox input "false"
click at [123, 266] on icon at bounding box center [127, 270] width 8 height 8
select select "33033"
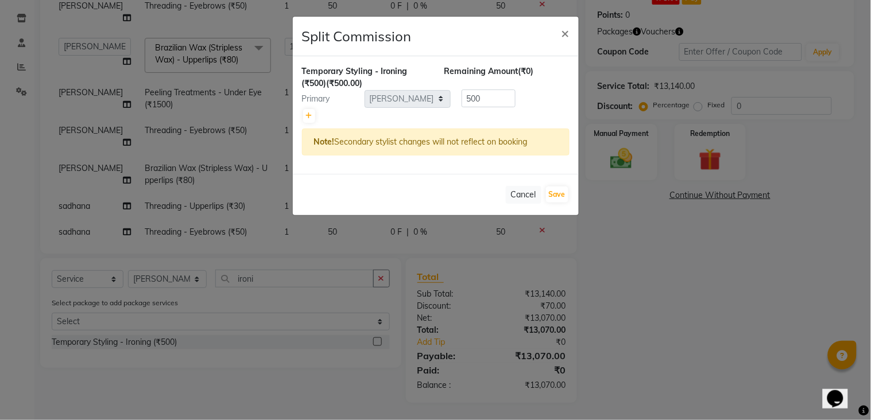
click at [301, 113] on div "Temporary Styling - Ironing (₹500) (₹500.00) Remaining Amount (₹0) Primary Sele…" at bounding box center [436, 115] width 286 height 118
click at [310, 118] on icon at bounding box center [309, 116] width 6 height 7
type input "250"
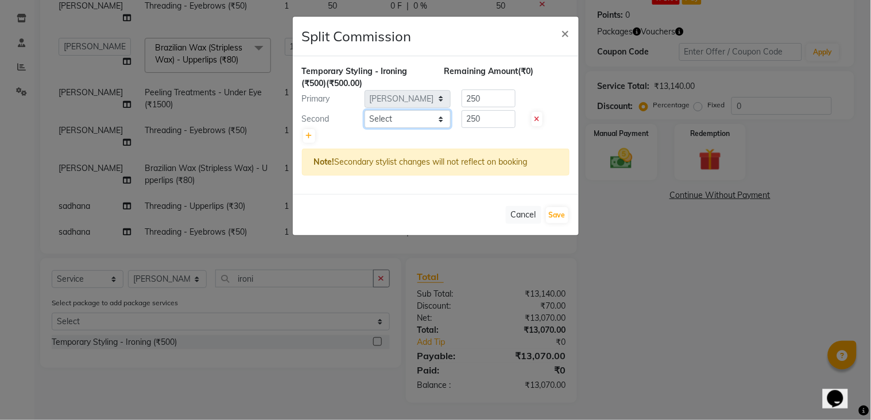
click at [381, 121] on select "Select [PERSON_NAME] [PERSON_NAME] [PERSON_NAME] KHAMDARE [PERSON_NAME] [PERSON…" at bounding box center [408, 119] width 86 height 18
select select "45699"
click at [365, 110] on select "Select [PERSON_NAME] [PERSON_NAME] [PERSON_NAME] KHAMDARE [PERSON_NAME] [PERSON…" at bounding box center [408, 119] width 86 height 18
click at [563, 220] on button "Save" at bounding box center [557, 215] width 22 height 16
select select "Select"
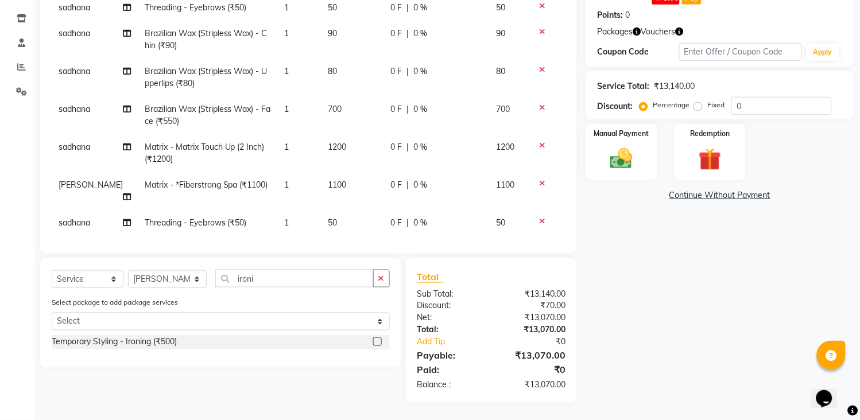
scroll to position [369, 0]
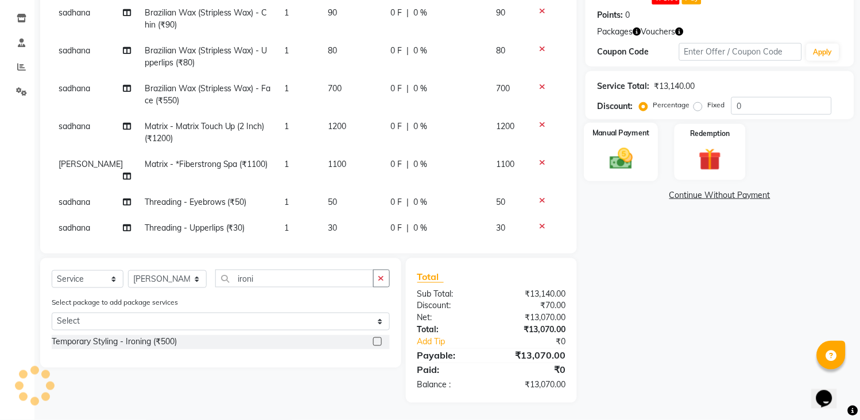
click at [628, 161] on img at bounding box center [622, 159] width 38 height 27
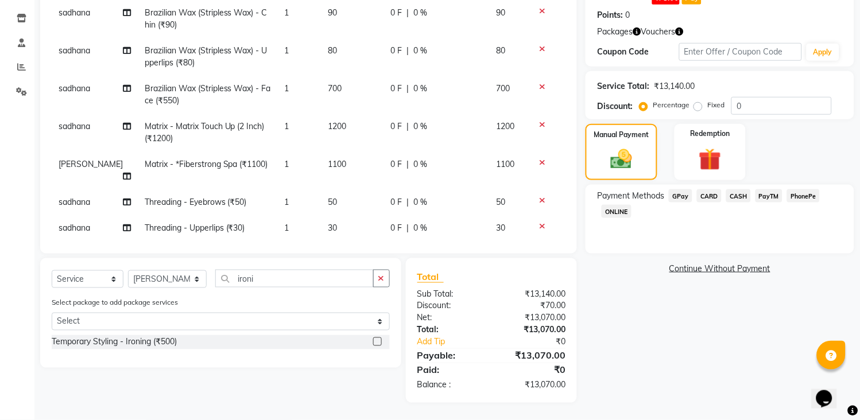
click at [716, 198] on span "CARD" at bounding box center [709, 195] width 25 height 13
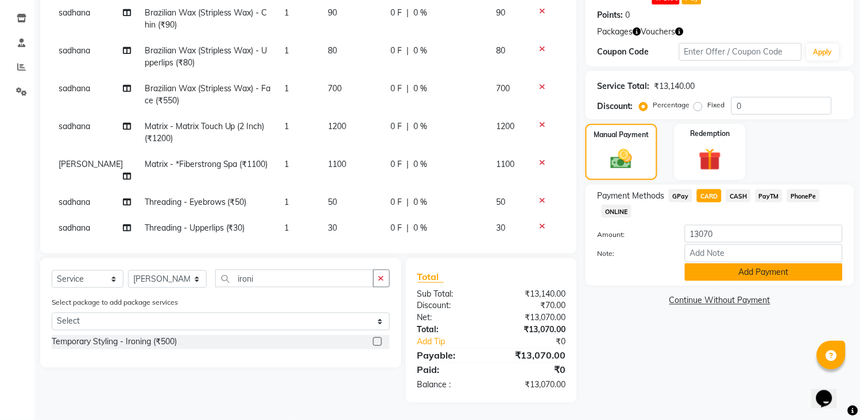
click at [753, 266] on button "Add Payment" at bounding box center [764, 273] width 158 height 18
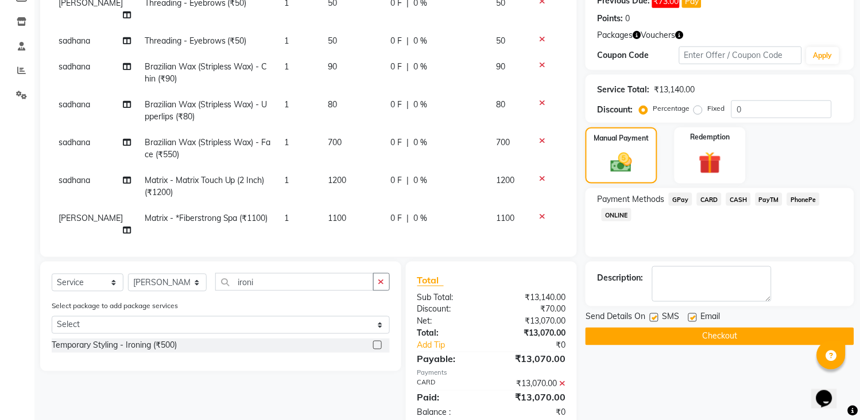
scroll to position [211, 0]
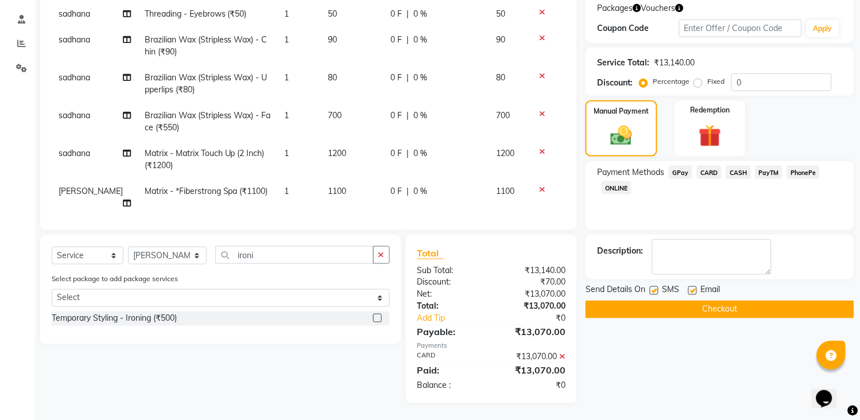
click at [750, 301] on button "Checkout" at bounding box center [720, 310] width 269 height 18
